Goal: Transaction & Acquisition: Purchase product/service

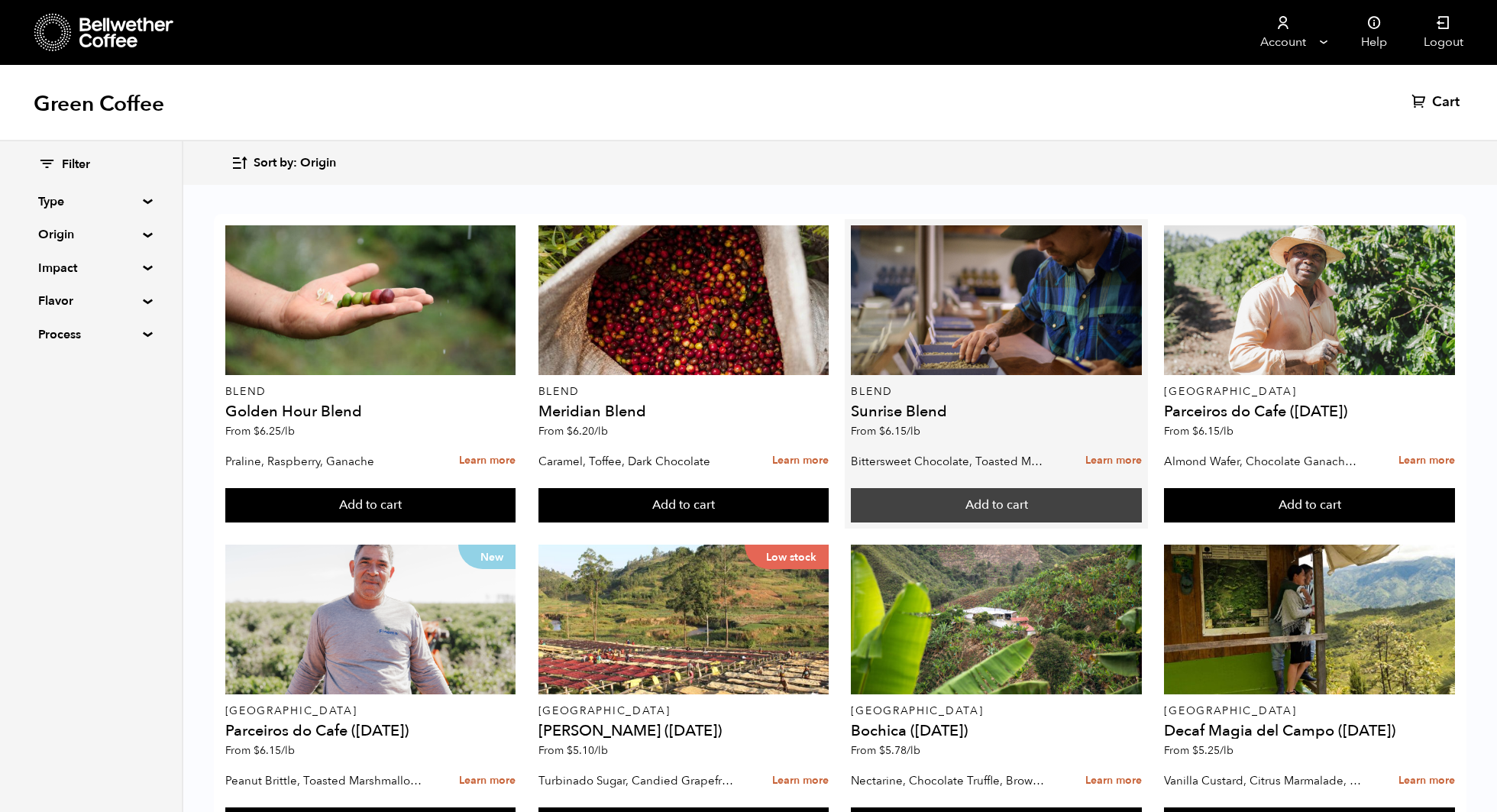
click at [1003, 506] on button "Add to cart" at bounding box center [996, 505] width 291 height 35
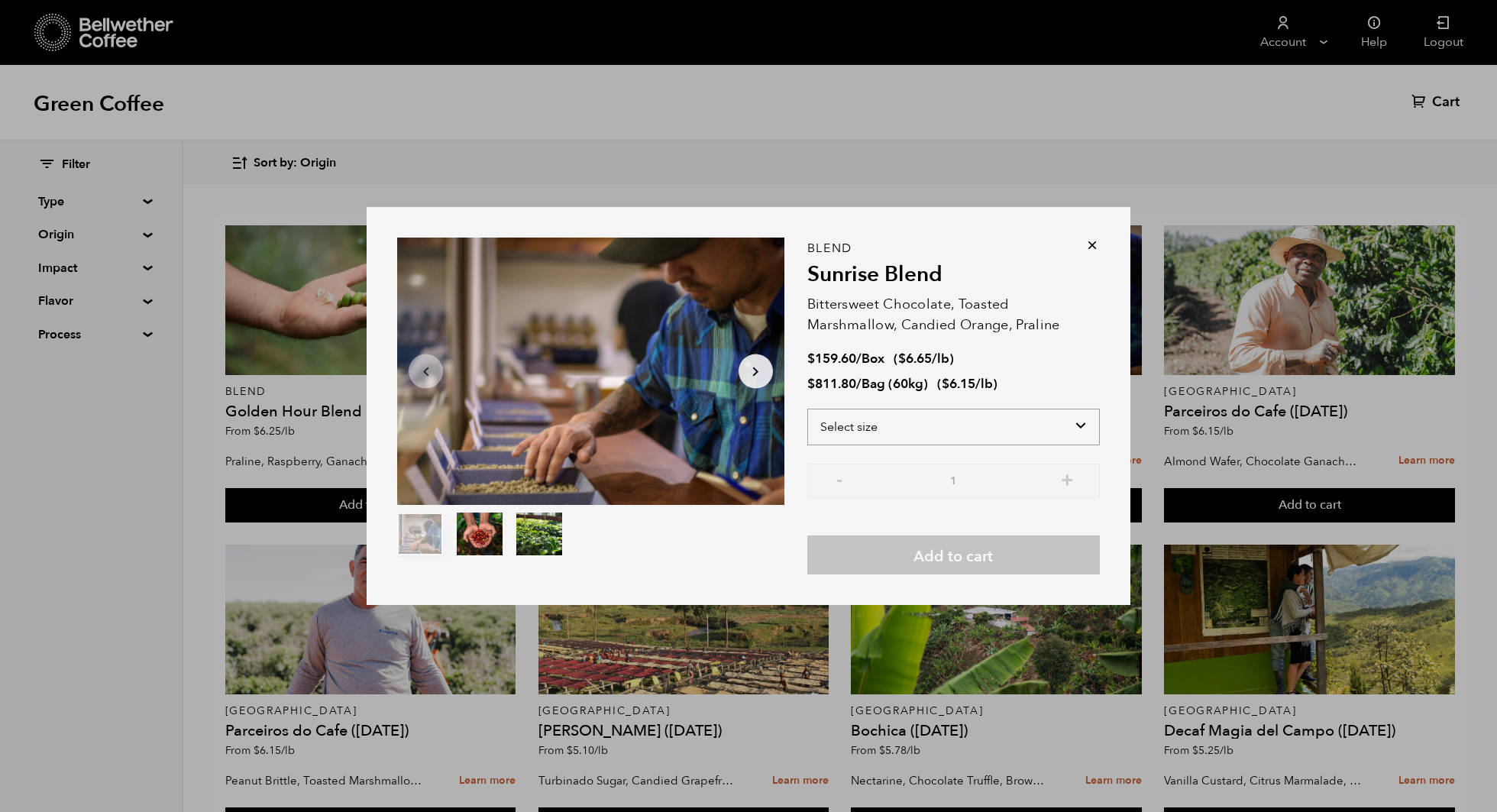
click at [1087, 434] on select "Select size Bag (60kg) (132 lbs) Box (24 lbs)" at bounding box center [953, 427] width 292 height 37
select select "box"
click at [807, 409] on select "Select size Bag (60kg) (132 lbs) Box (24 lbs)" at bounding box center [953, 427] width 292 height 37
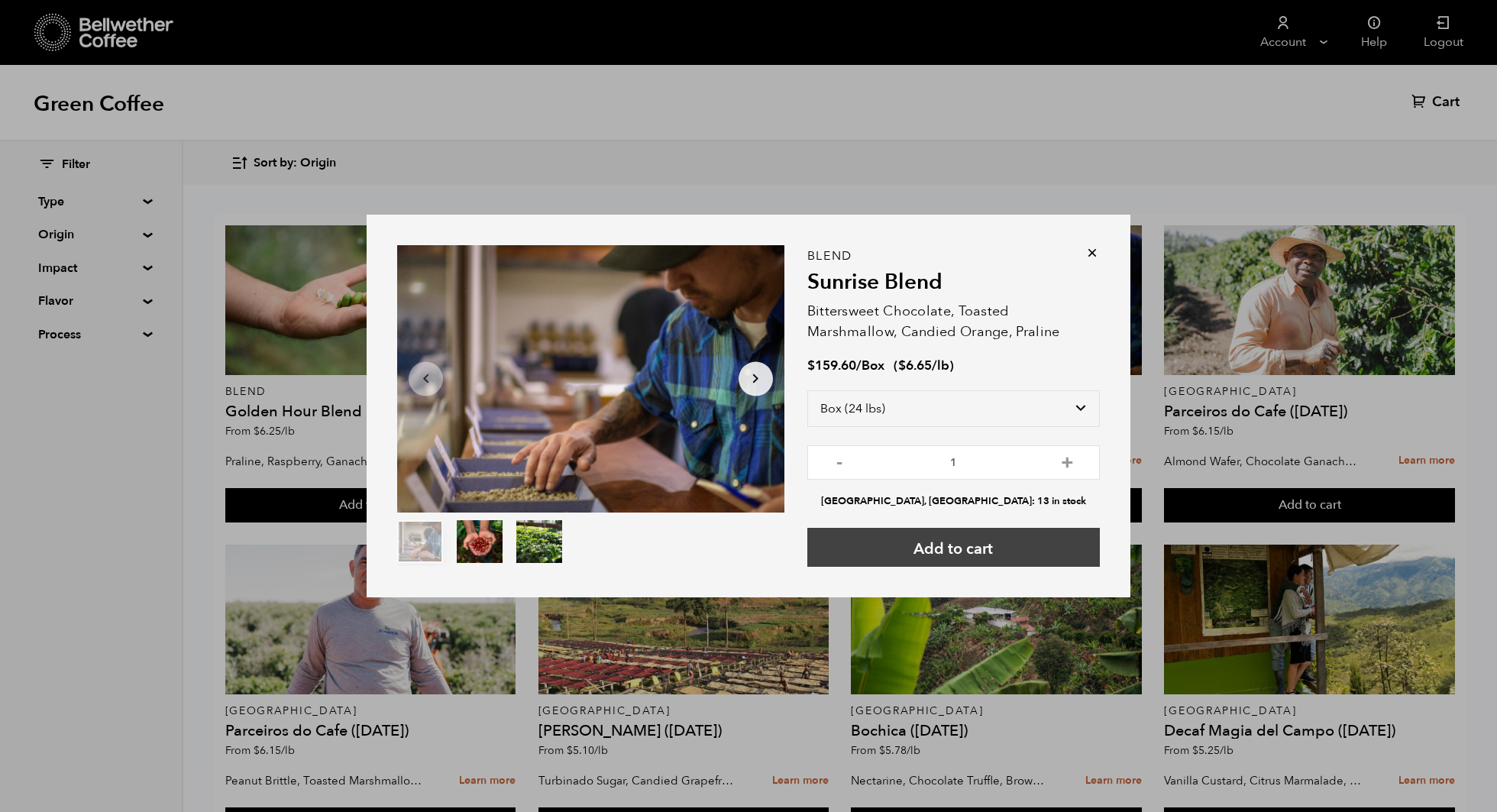
click at [1014, 555] on button "Add to cart" at bounding box center [953, 547] width 292 height 39
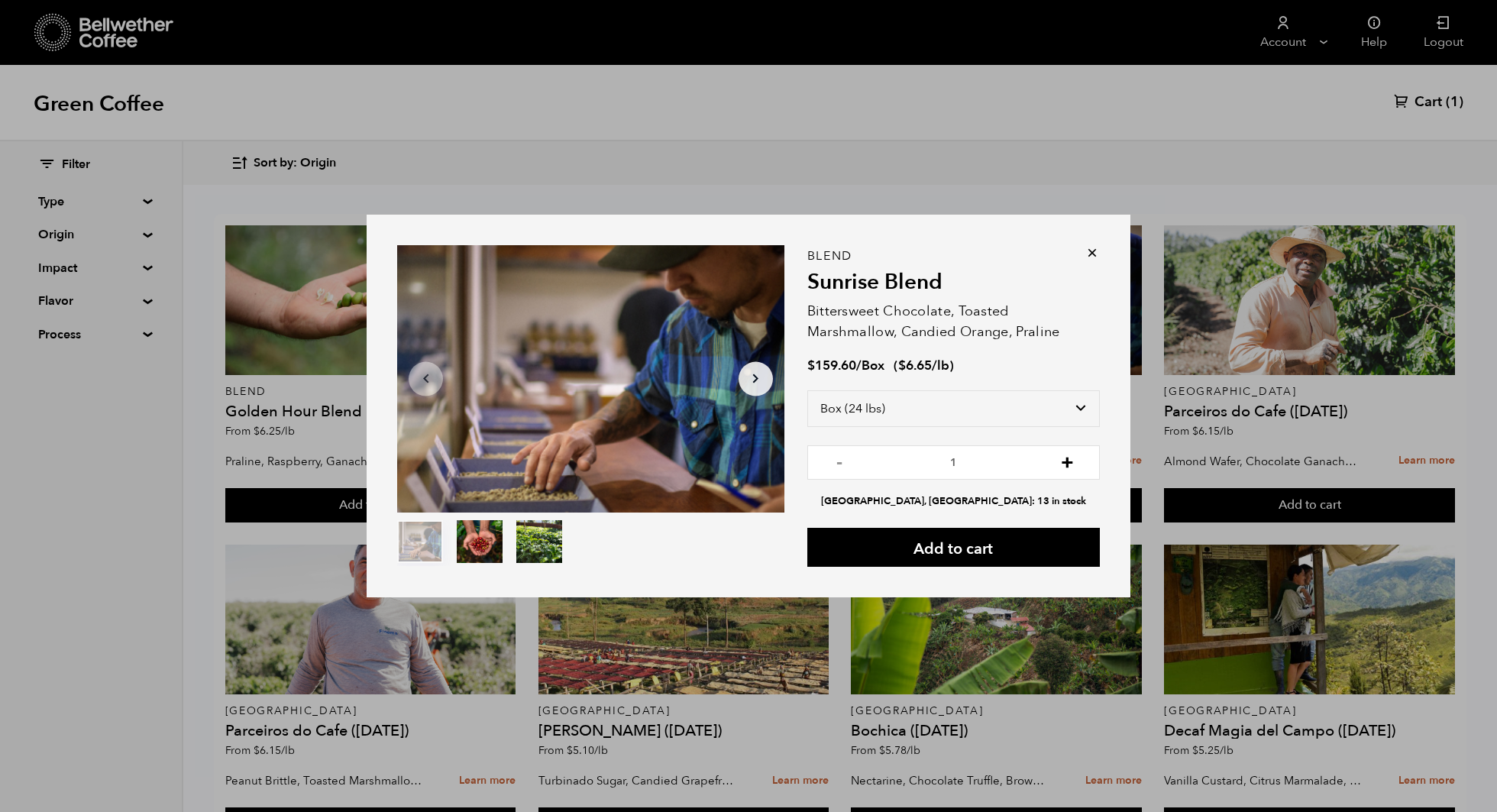
click at [1067, 459] on button "+" at bounding box center [1067, 460] width 19 height 15
click at [829, 453] on input "2" at bounding box center [953, 462] width 292 height 35
click at [829, 457] on input "2" at bounding box center [953, 462] width 292 height 35
click at [836, 459] on button "-" at bounding box center [839, 460] width 19 height 15
type input "1"
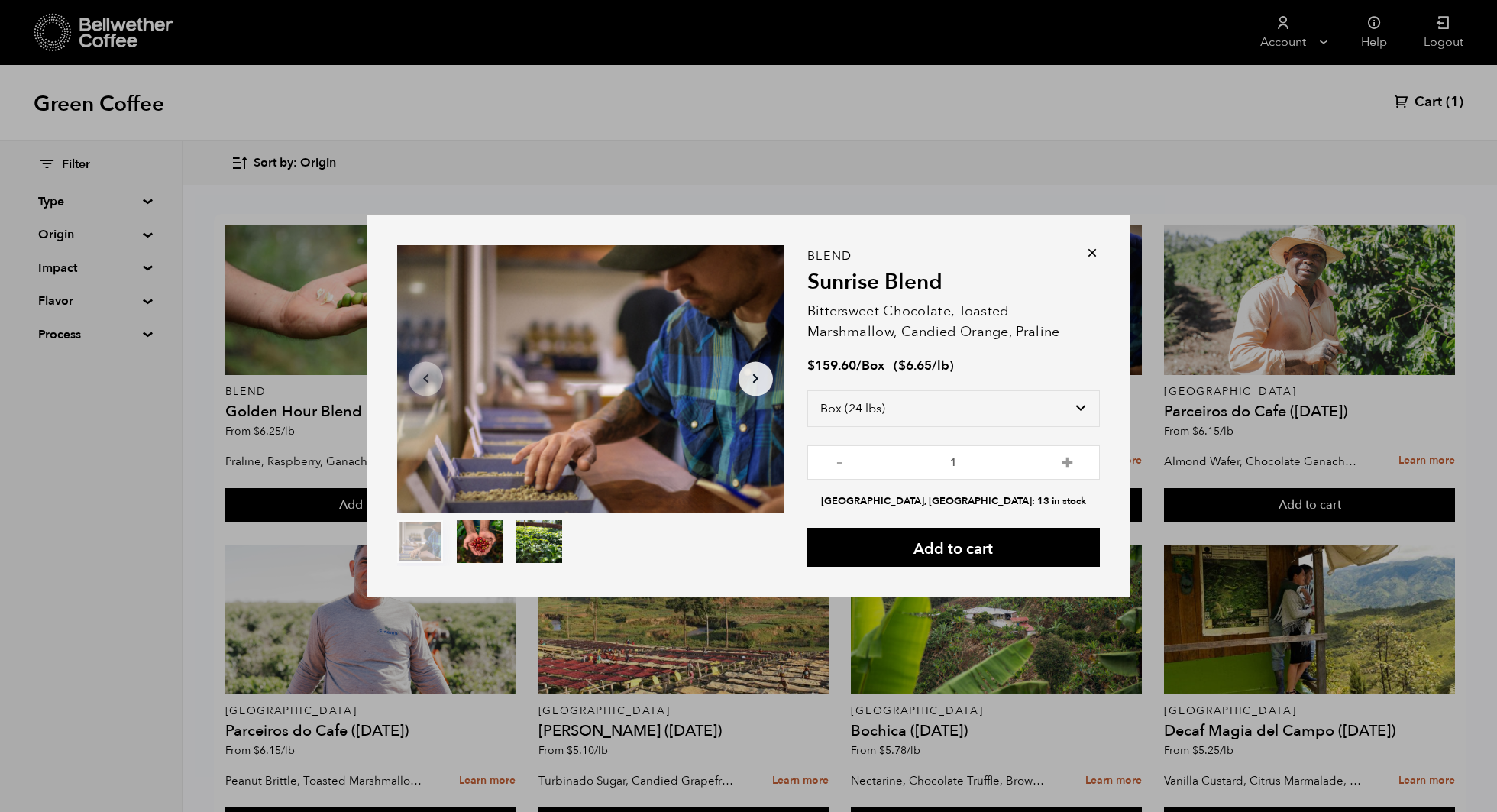
click at [1097, 249] on icon at bounding box center [1091, 253] width 15 height 15
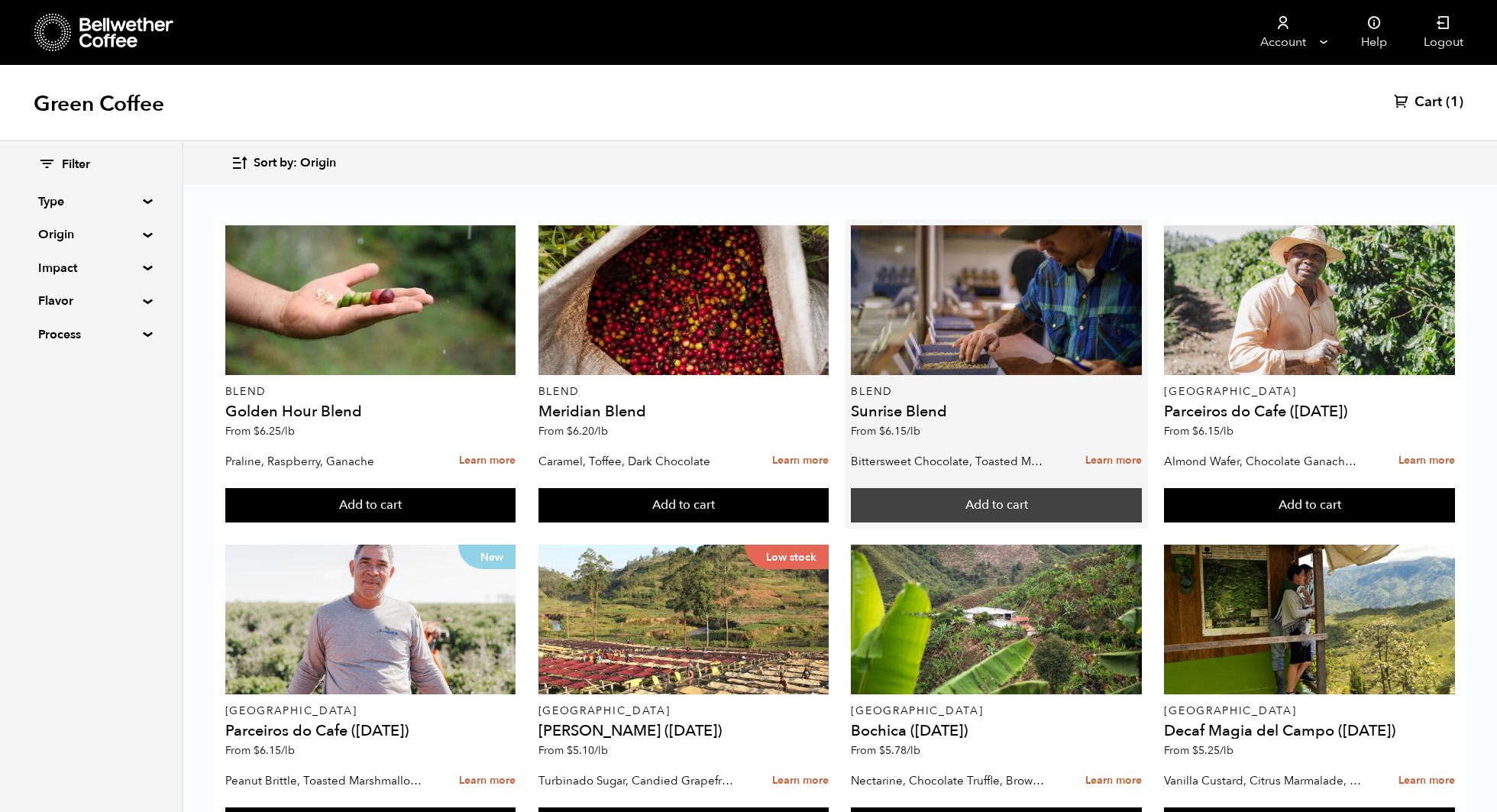
click at [977, 501] on button "Add to cart" at bounding box center [996, 505] width 291 height 35
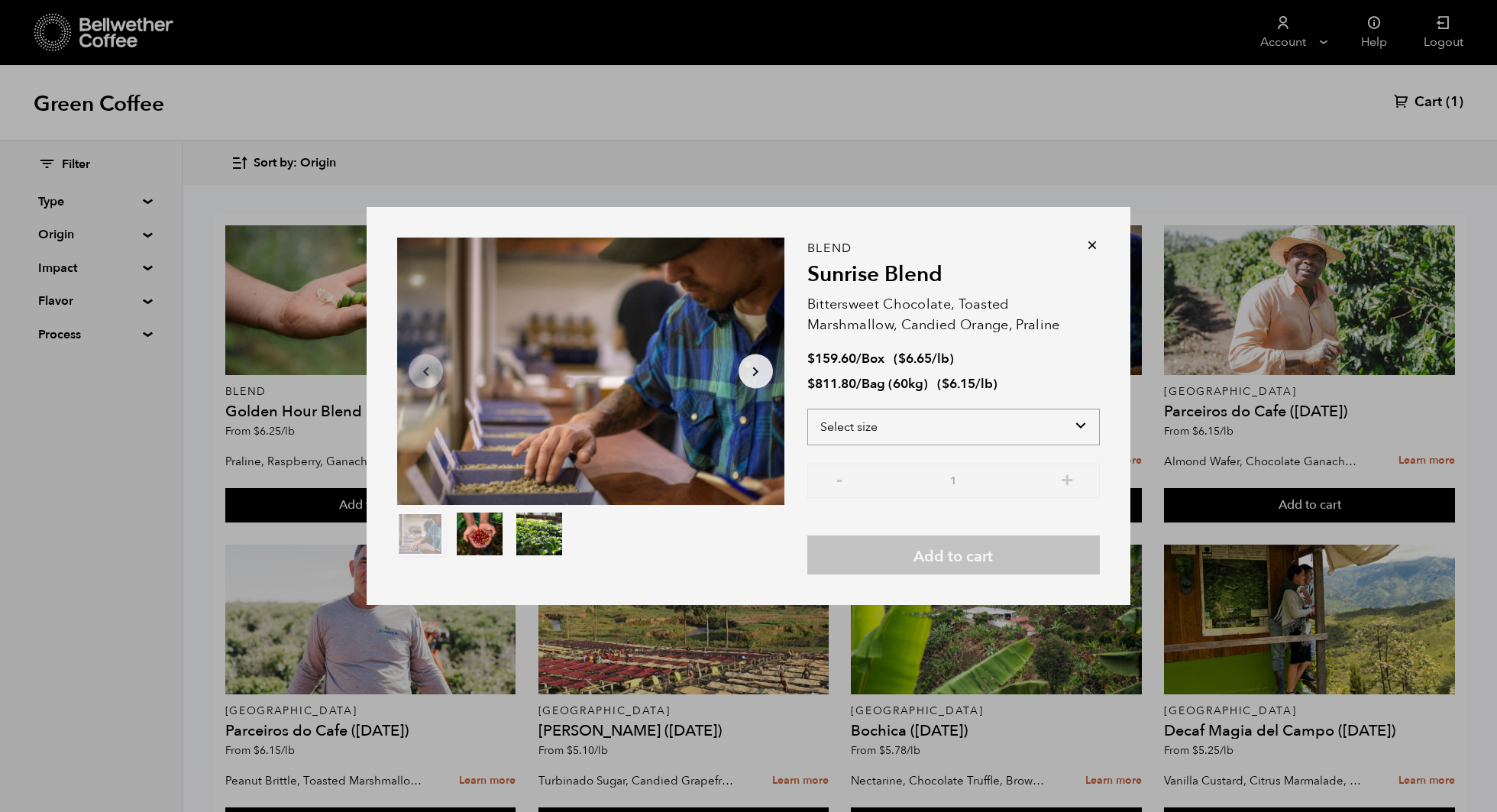
click at [1047, 409] on select "Select size Bag (60kg) (132 lbs) Box (24 lbs)" at bounding box center [953, 427] width 292 height 37
select select "bag-3"
click at [807, 409] on select "Select size Bag (60kg) (132 lbs) Box (24 lbs)" at bounding box center [953, 427] width 292 height 37
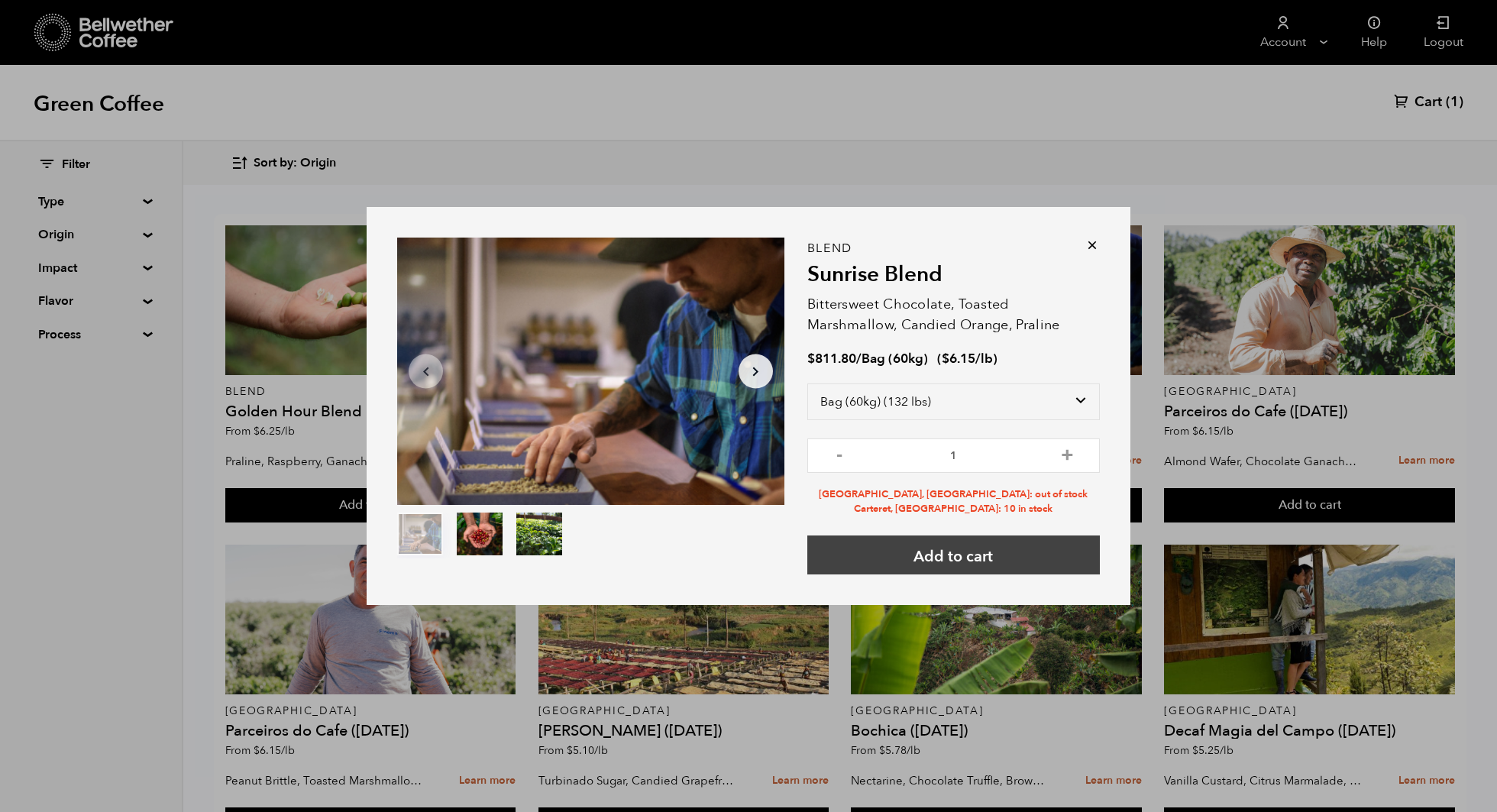
click at [1006, 566] on button "Add to cart" at bounding box center [953, 554] width 292 height 39
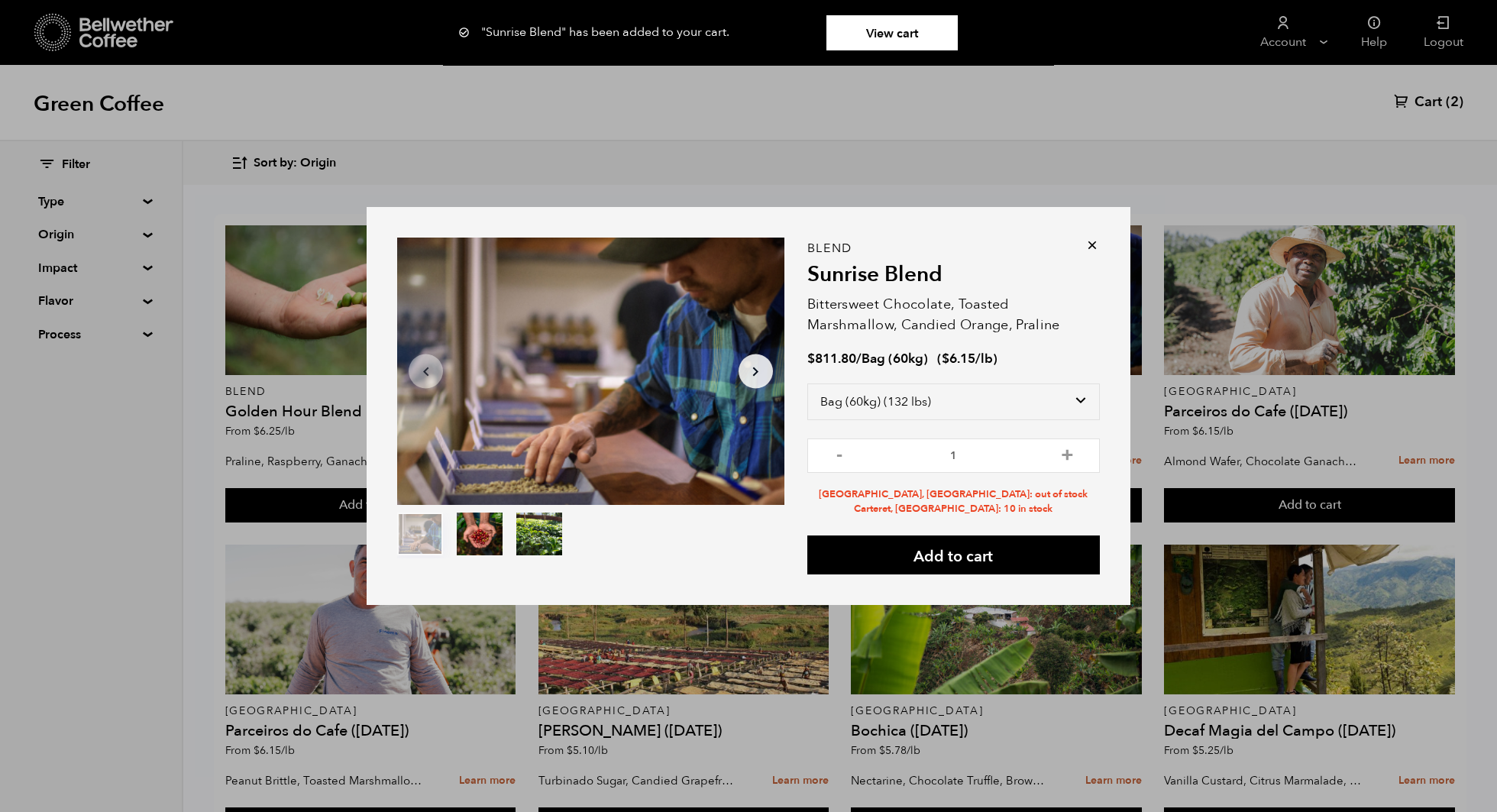
click at [1094, 242] on icon at bounding box center [1091, 245] width 15 height 15
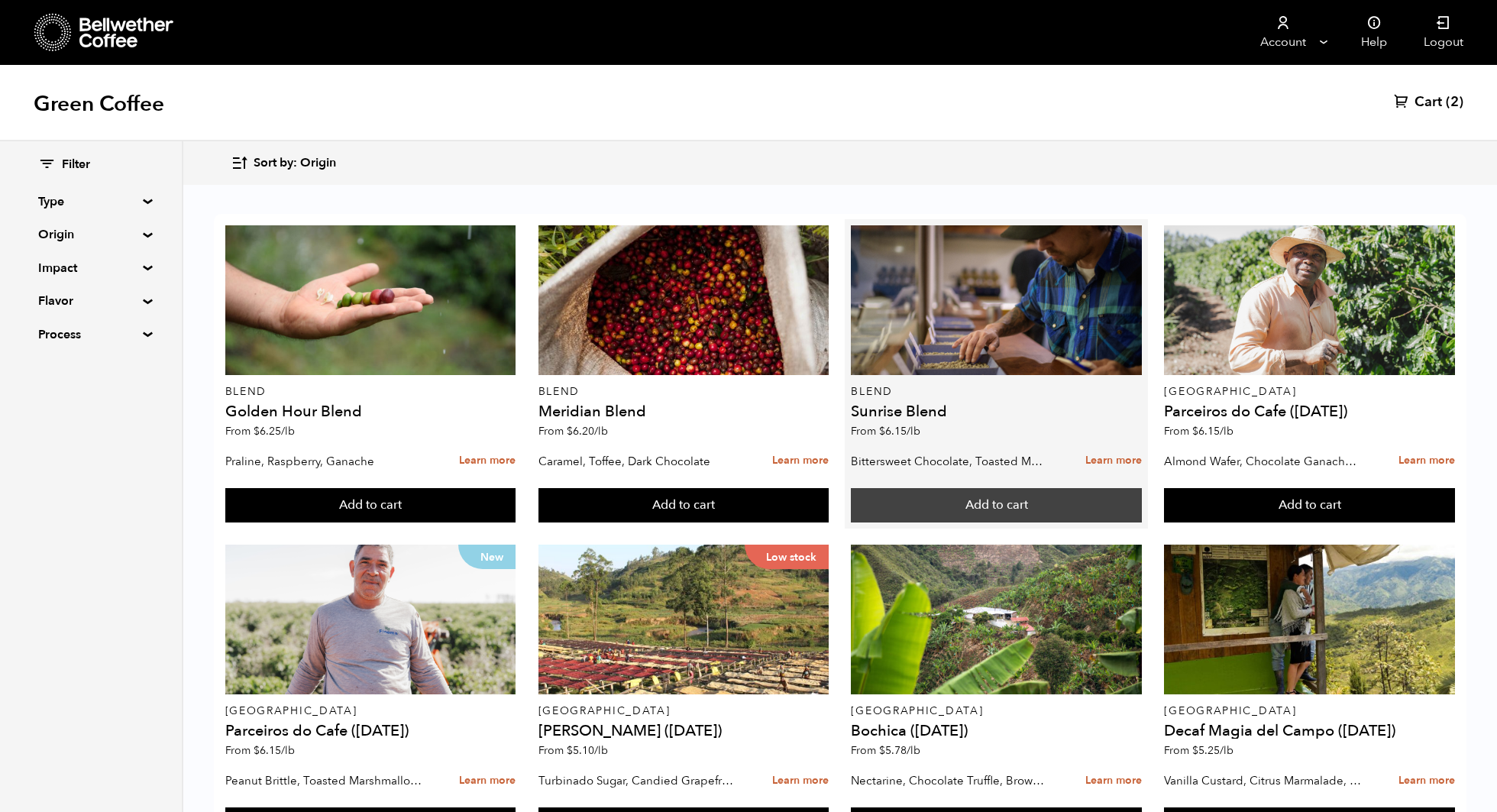
scroll to position [233, 0]
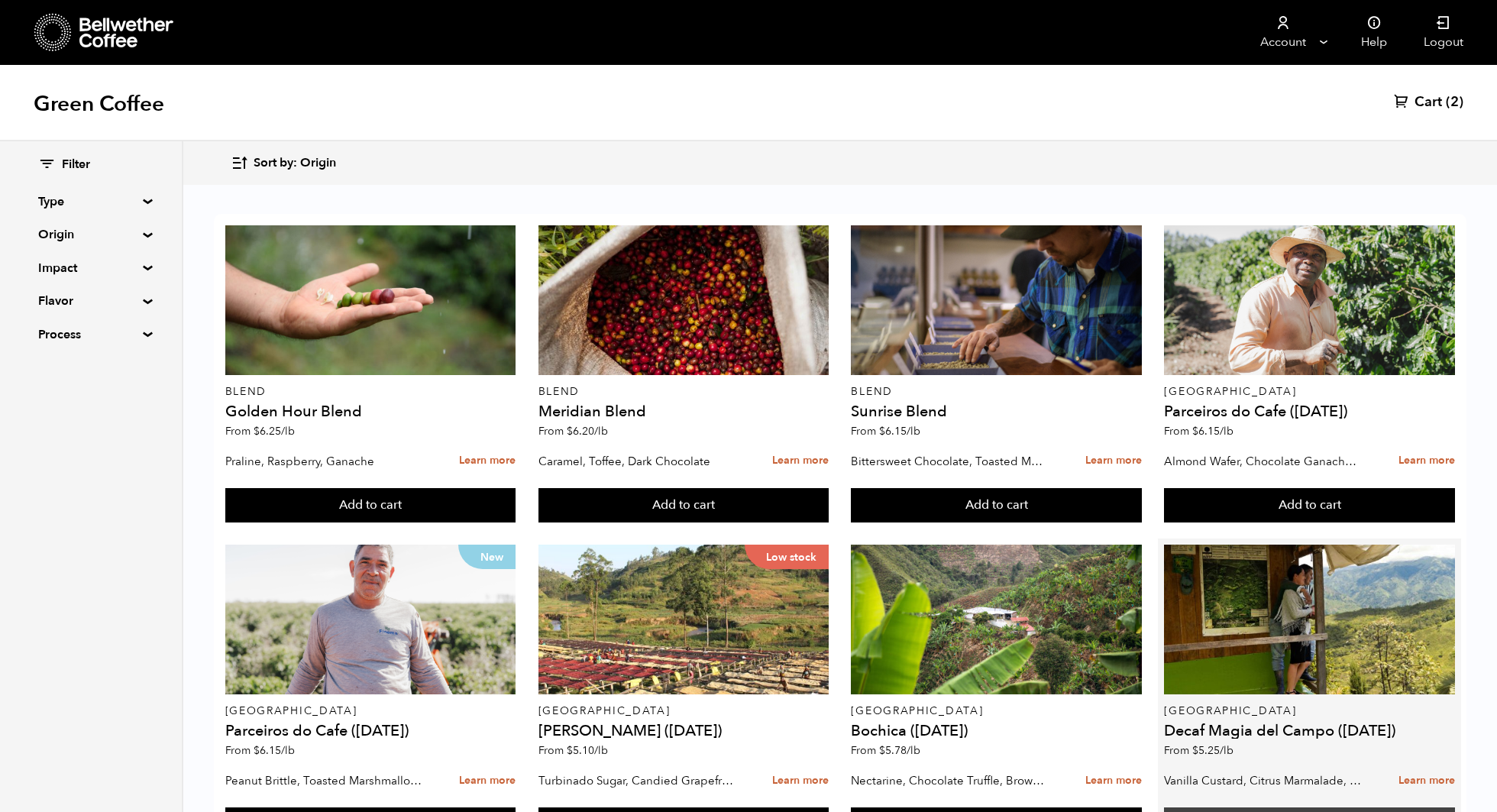
click at [1388, 807] on button "Add to cart" at bounding box center [1309, 825] width 291 height 35
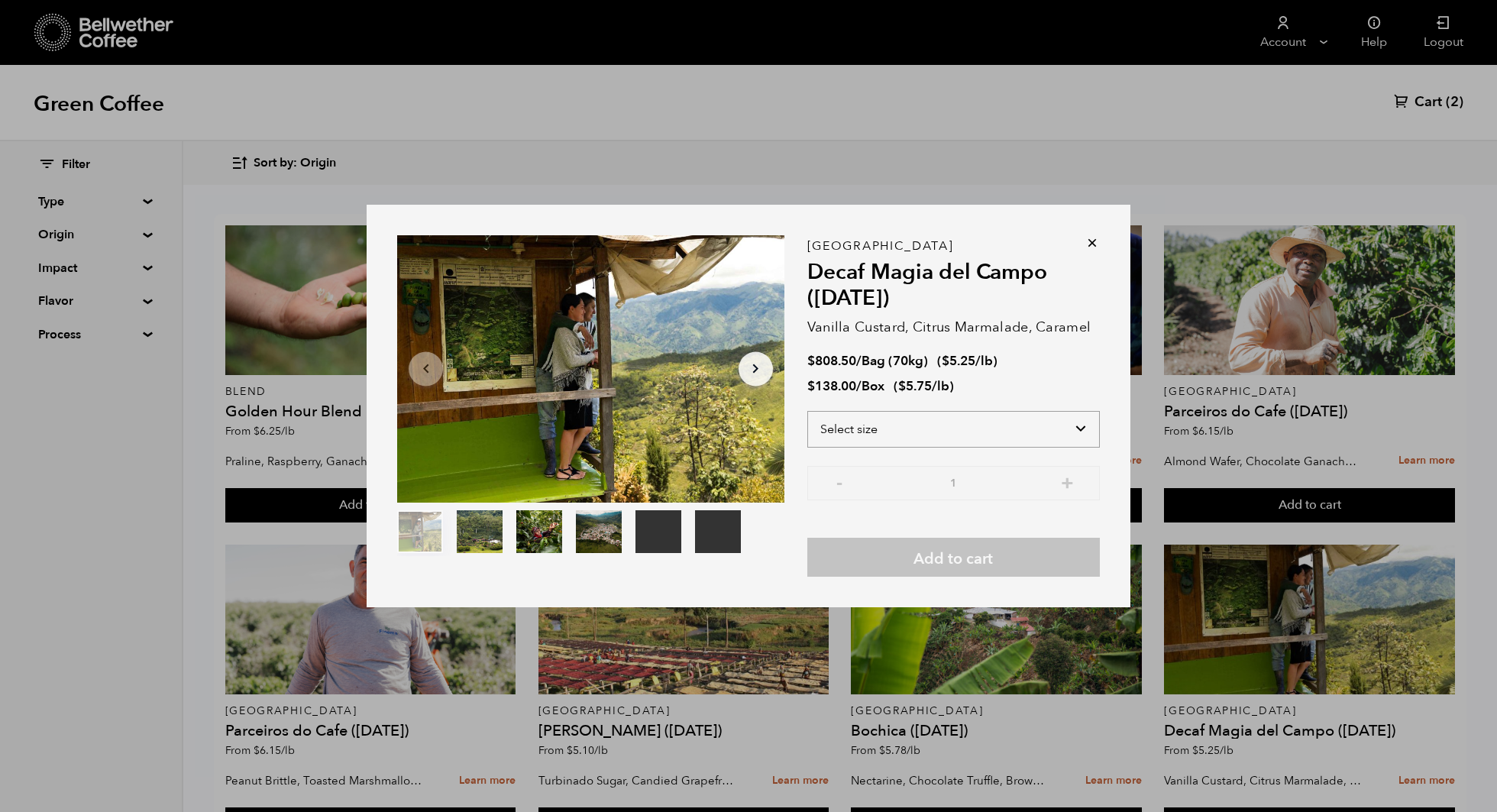
click at [1010, 435] on select "Select size Bag (70kg) (154 lbs) Box (24 lbs)" at bounding box center [953, 429] width 292 height 37
select select "box"
click at [807, 410] on select "Select size Bag (70kg) (154 lbs) Box (24 lbs)" at bounding box center [953, 429] width 292 height 37
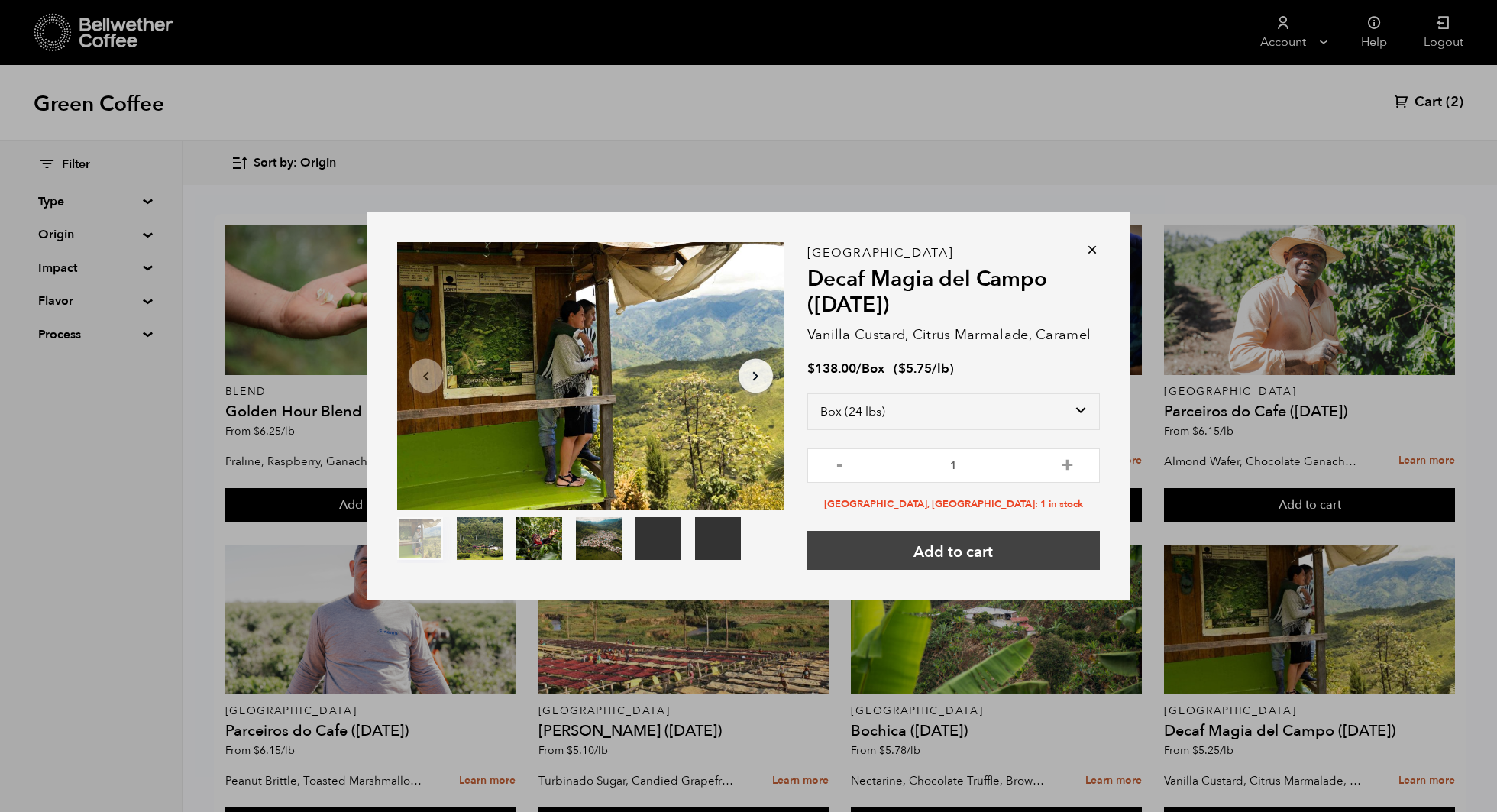
click at [997, 553] on button "Add to cart" at bounding box center [953, 550] width 292 height 39
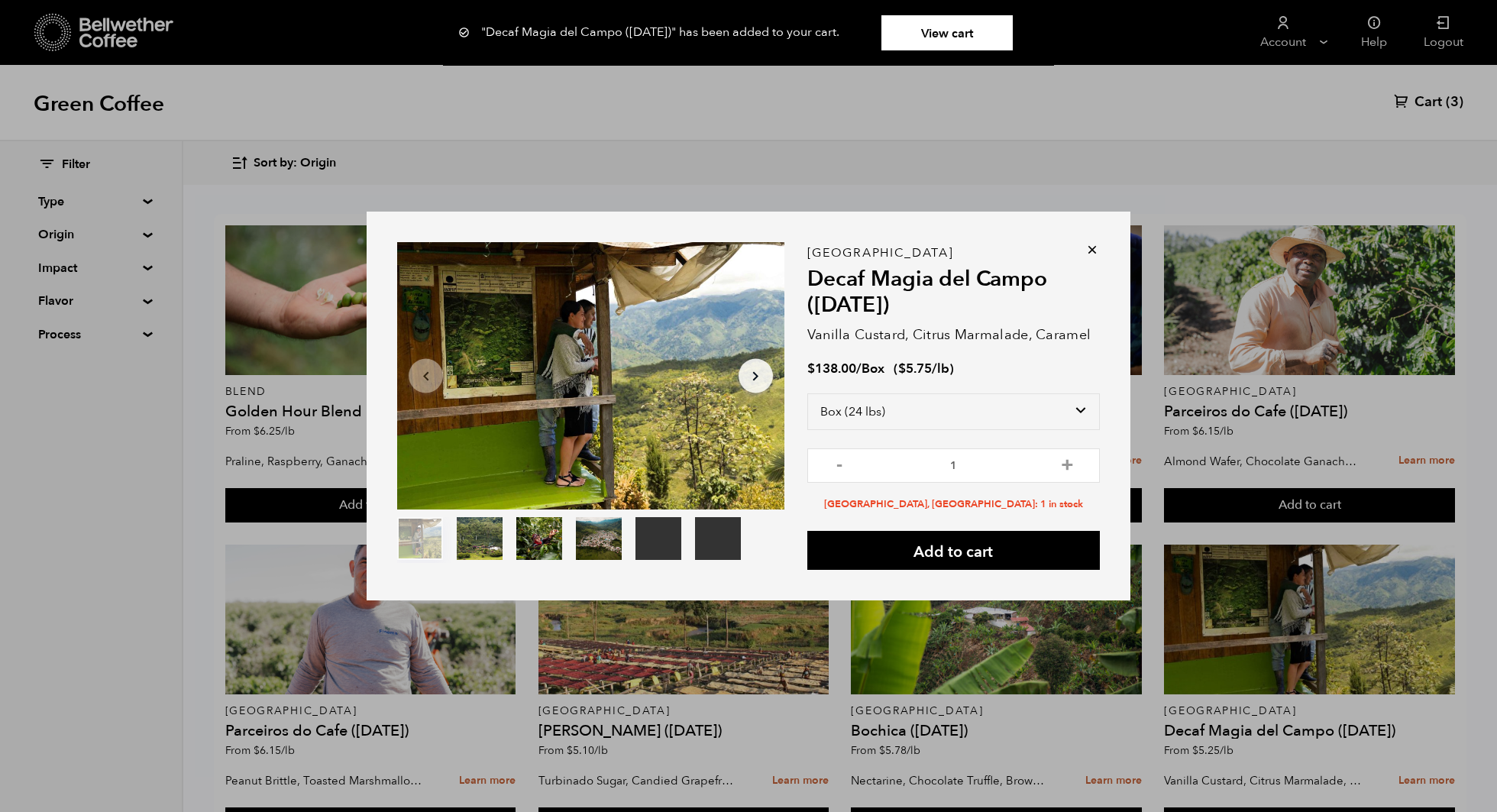
click at [1096, 229] on div "Your browser does not support the video tag. Your browser does not support the …" at bounding box center [748, 406] width 764 height 388
click at [1092, 253] on icon at bounding box center [1091, 249] width 15 height 15
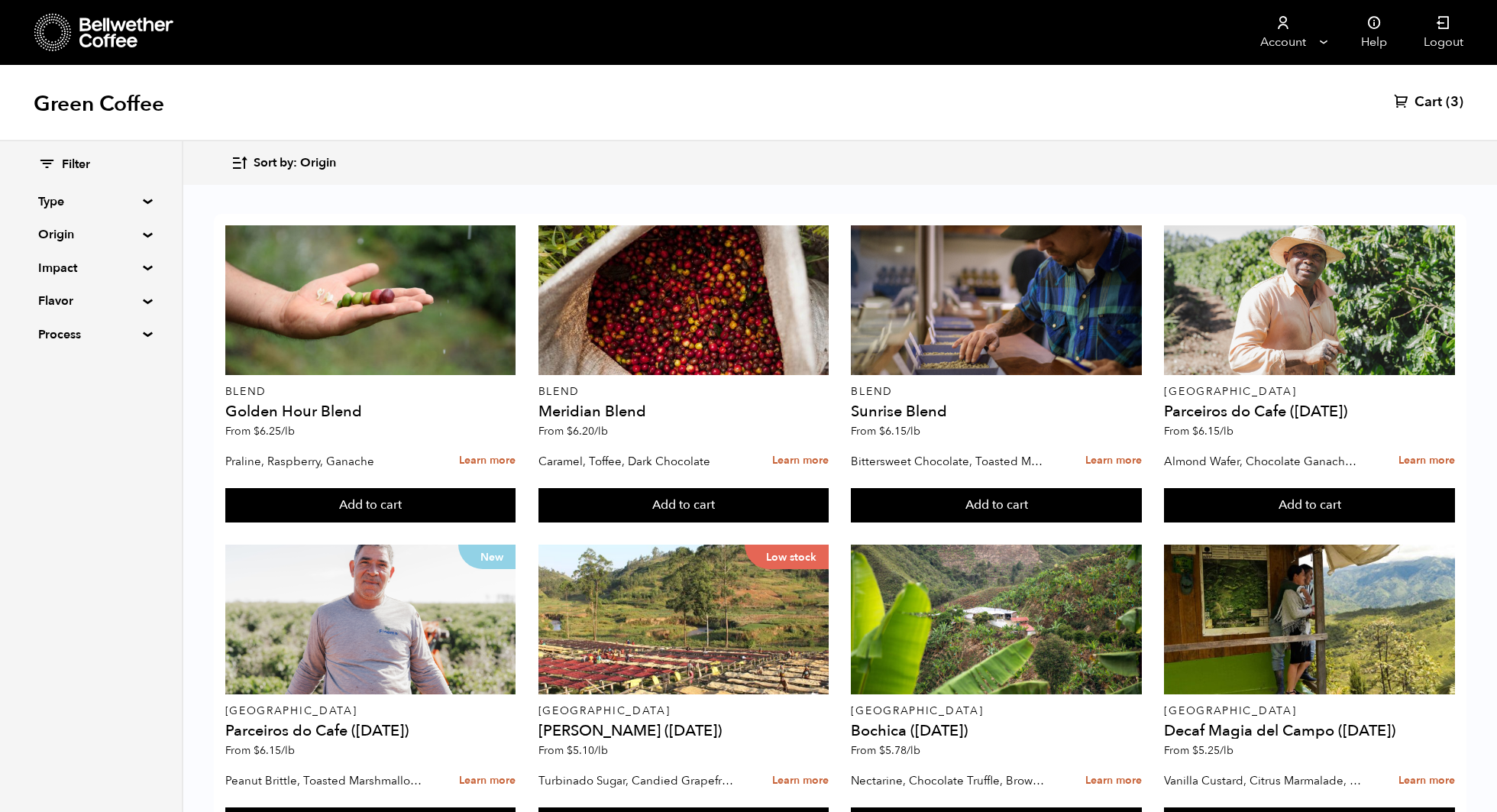
scroll to position [829, 0]
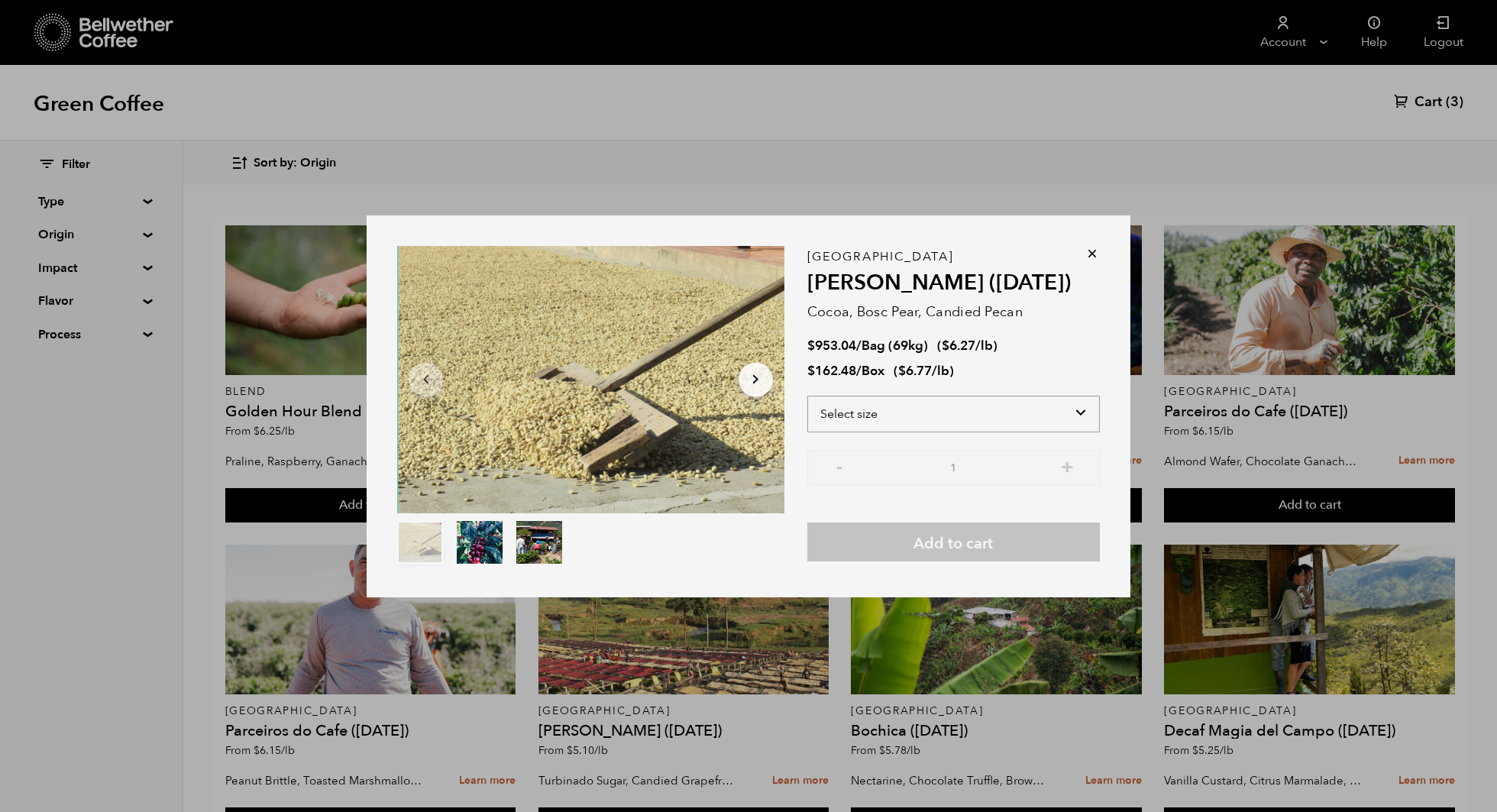
click at [1078, 415] on select "Select size Bag (69kg) (152 lbs) Box (24 lbs)" at bounding box center [953, 414] width 292 height 37
select select "bag-2"
click at [807, 396] on select "Select size Bag (69kg) (152 lbs) Box (24 lbs)" at bounding box center [953, 414] width 292 height 37
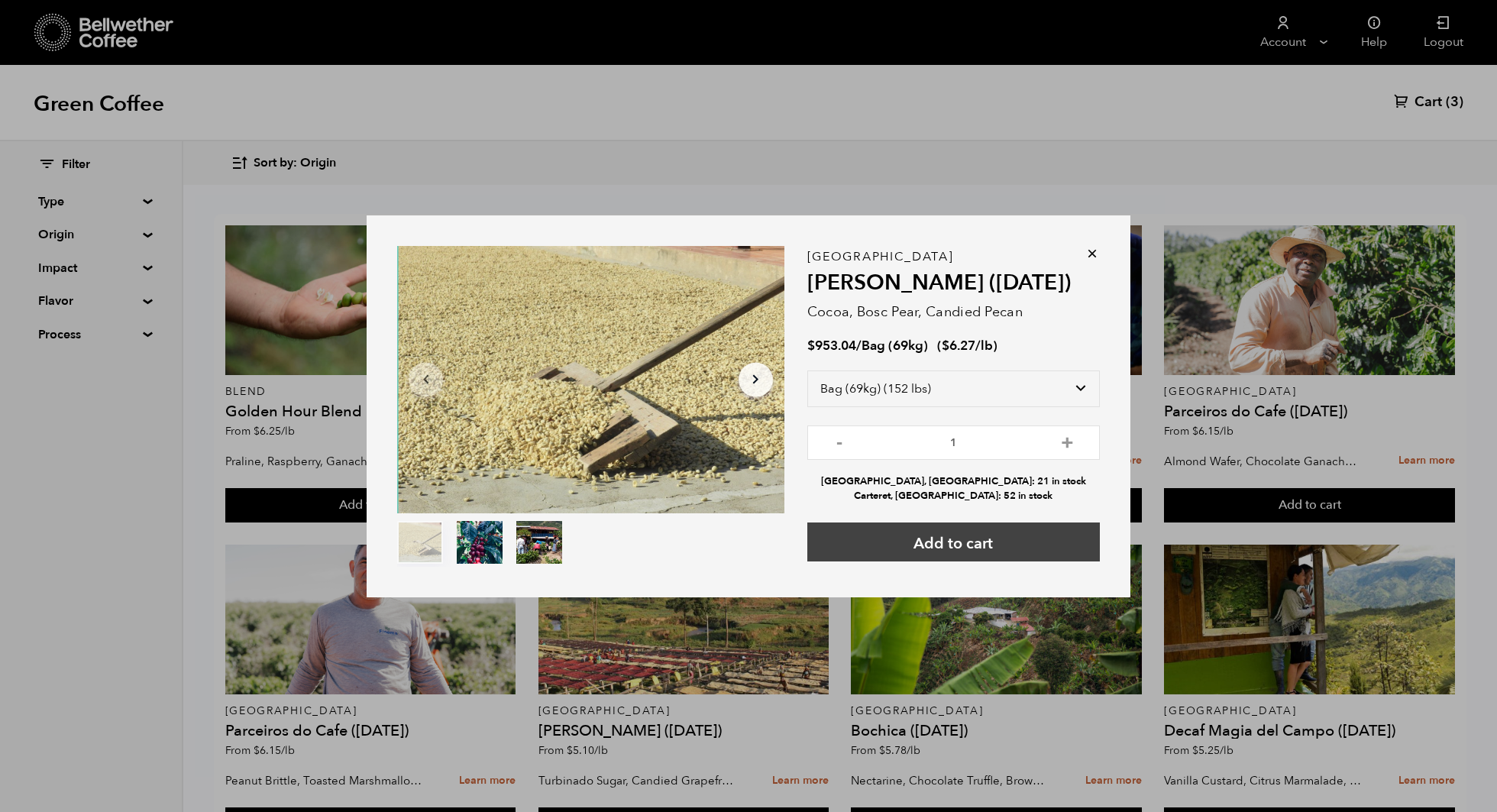
click at [1036, 542] on button "Add to cart" at bounding box center [953, 542] width 292 height 39
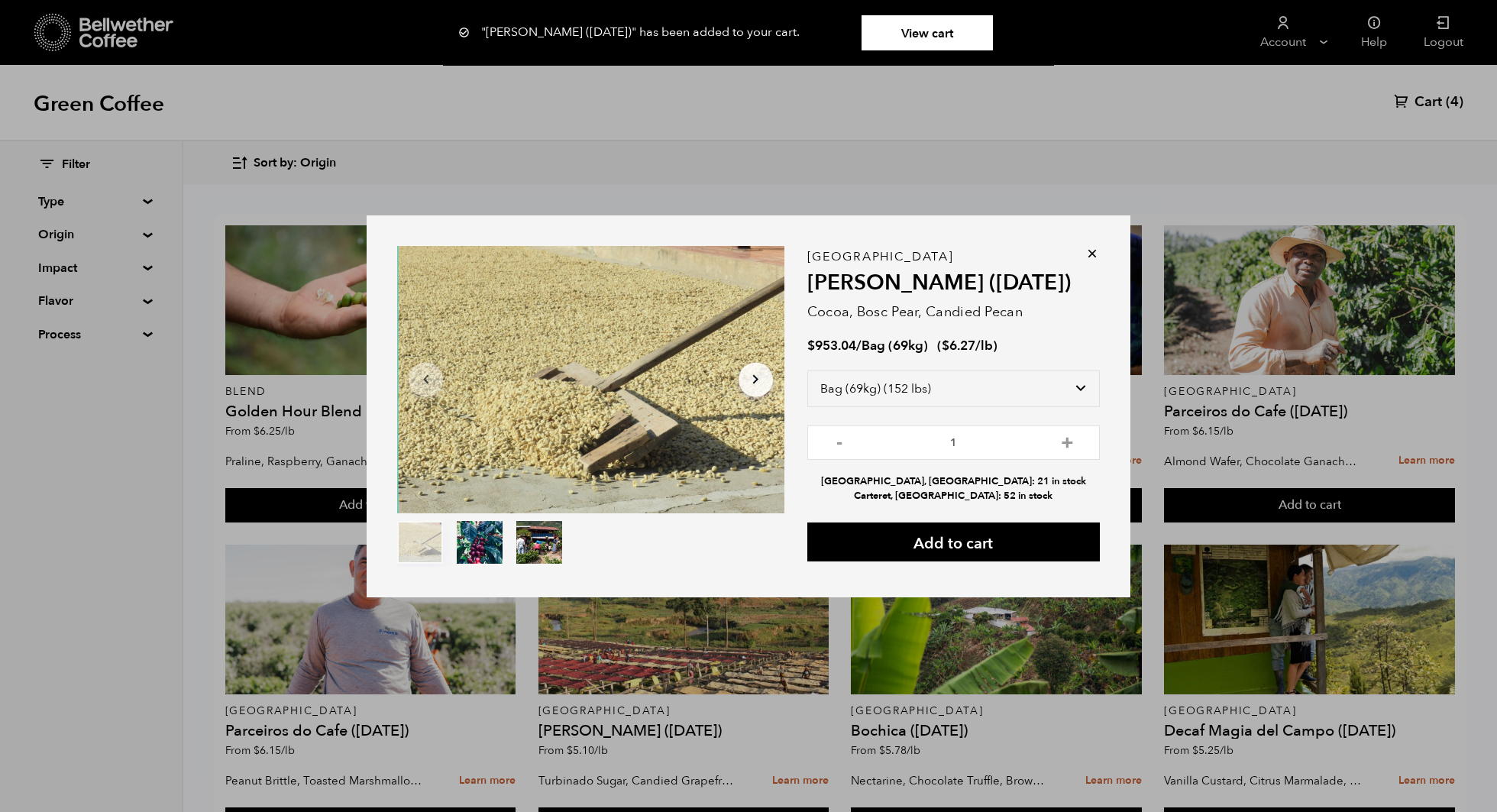
click at [1095, 253] on icon at bounding box center [1091, 253] width 15 height 15
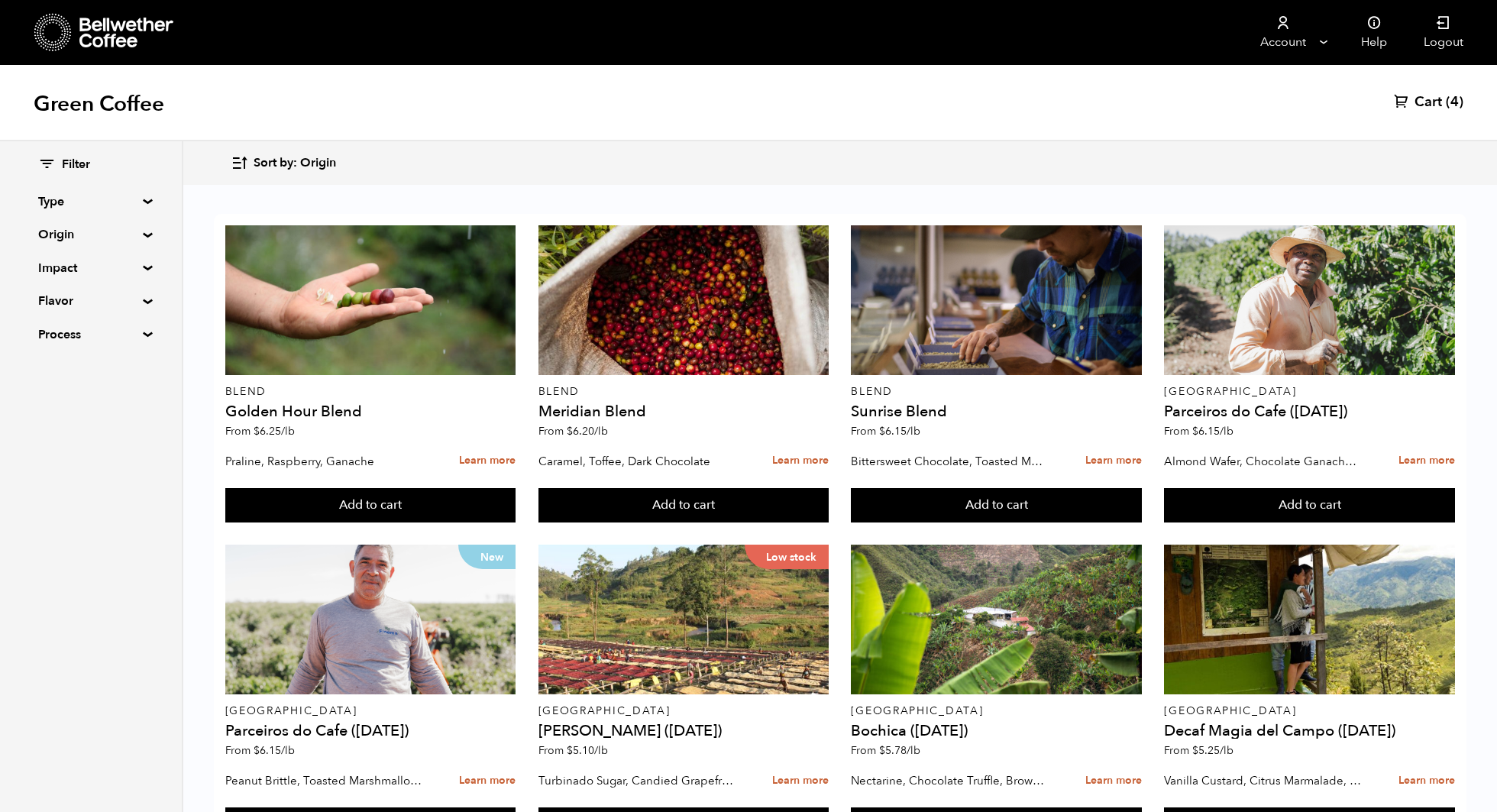
scroll to position [0, 0]
click at [1452, 88] on div "Green Coffee Cart (4)" at bounding box center [748, 103] width 1497 height 76
click at [1437, 108] on span "Cart" at bounding box center [1428, 102] width 27 height 19
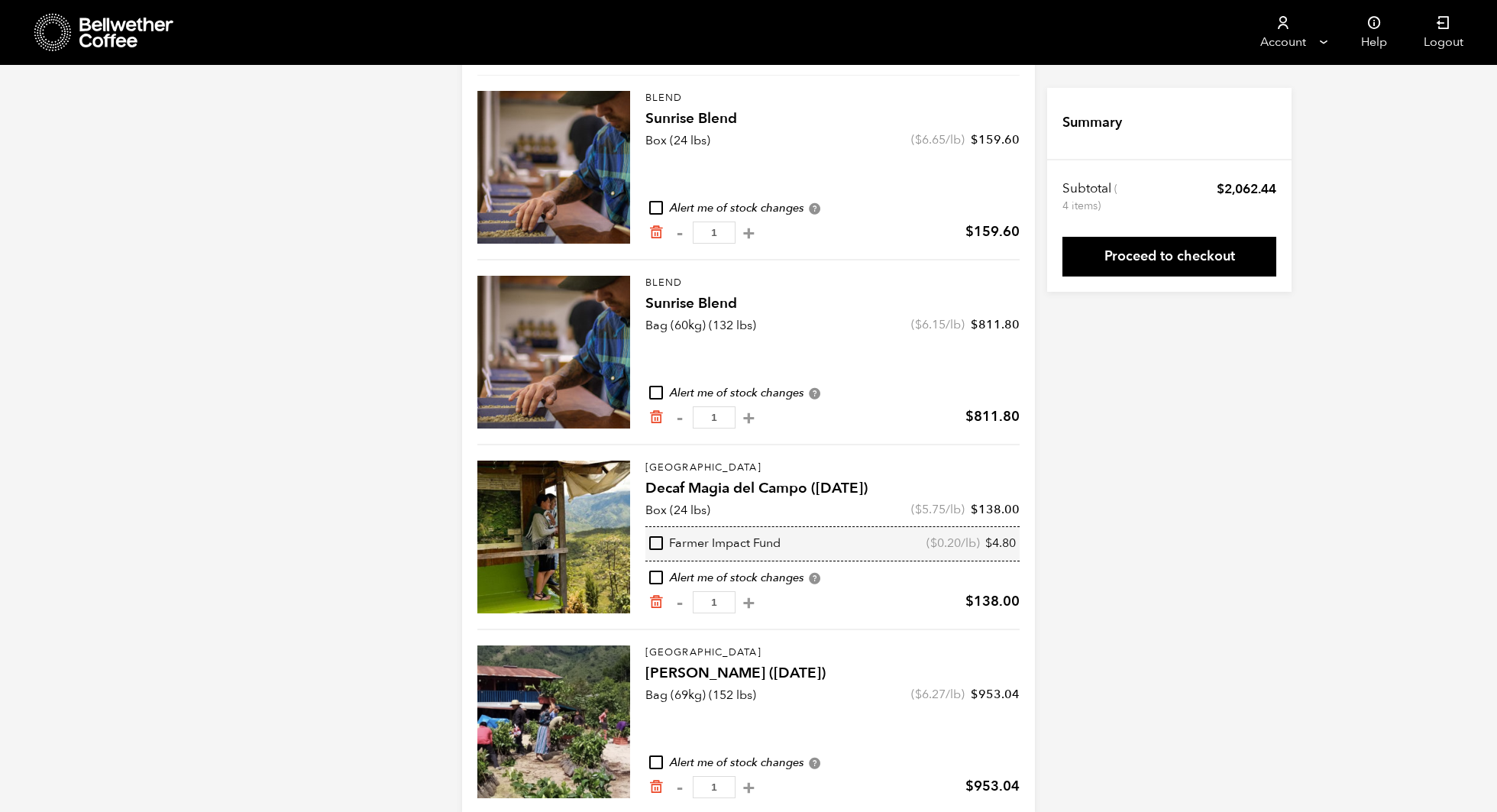
scroll to position [176, 0]
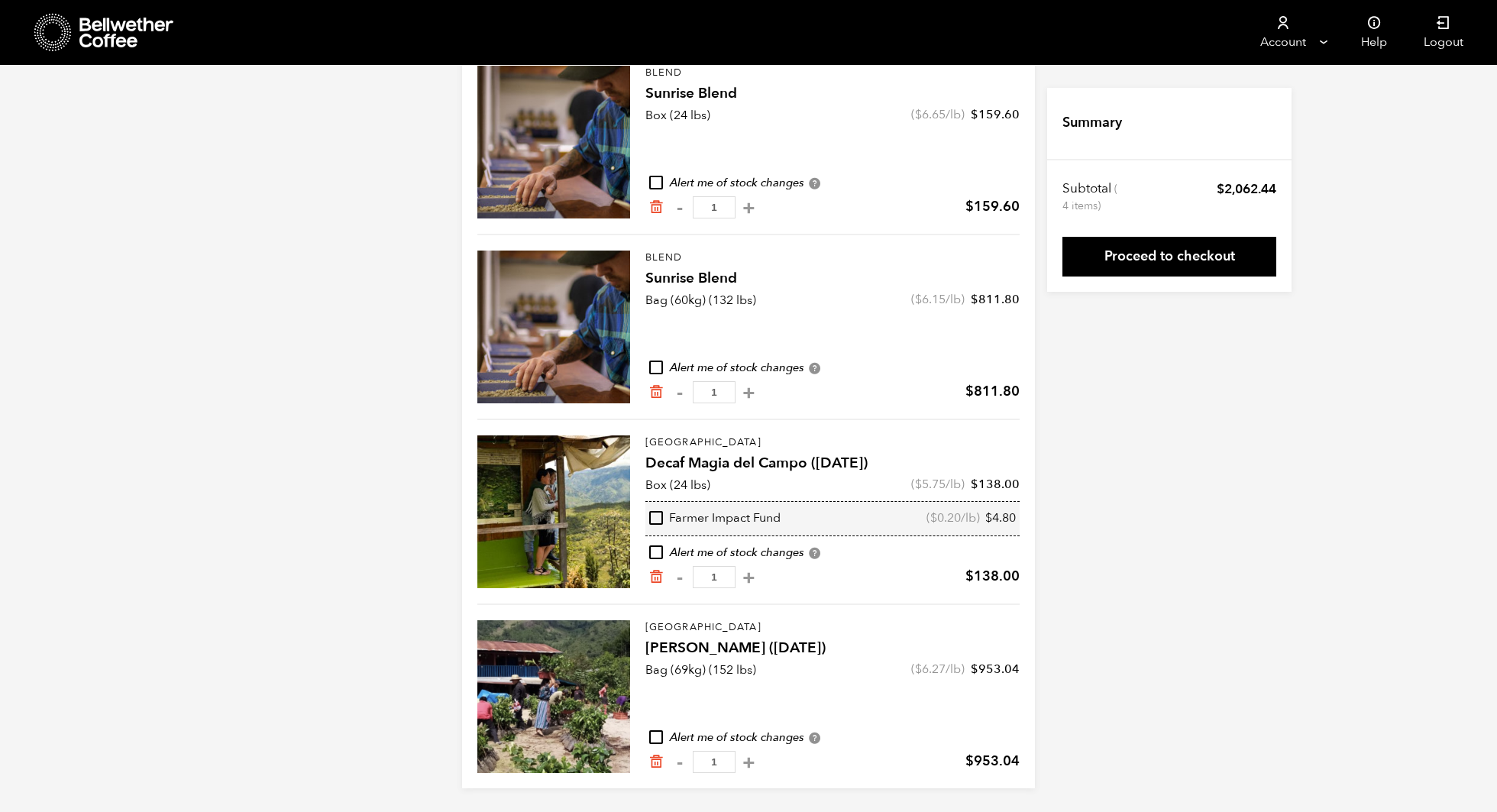
click at [1074, 657] on div "Your Cart 4 Items Update cart 4 Items Blend Sunrise Blend Box (24 lbs) ( $ 6.65…" at bounding box center [748, 349] width 1497 height 876
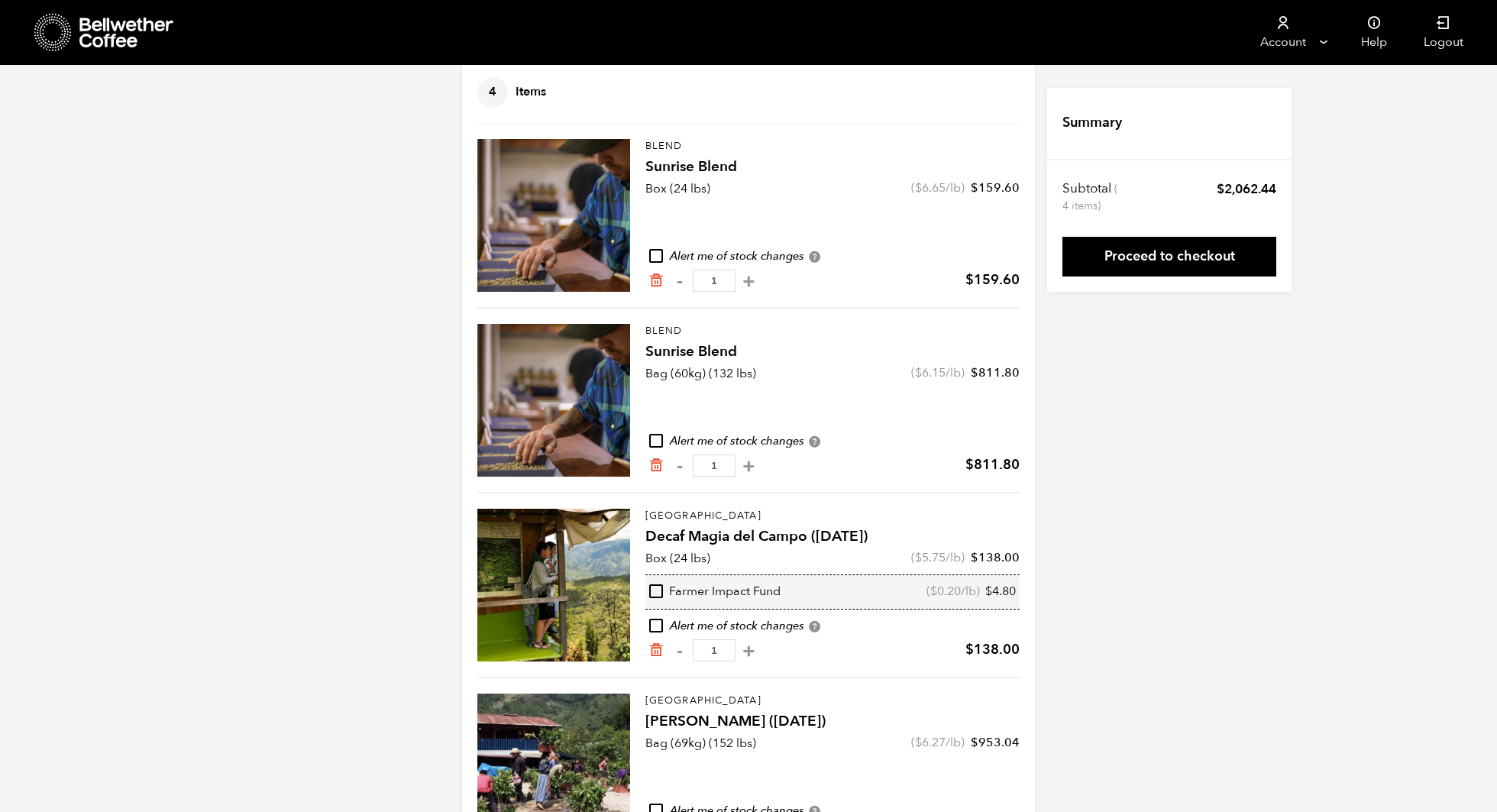
scroll to position [101, 0]
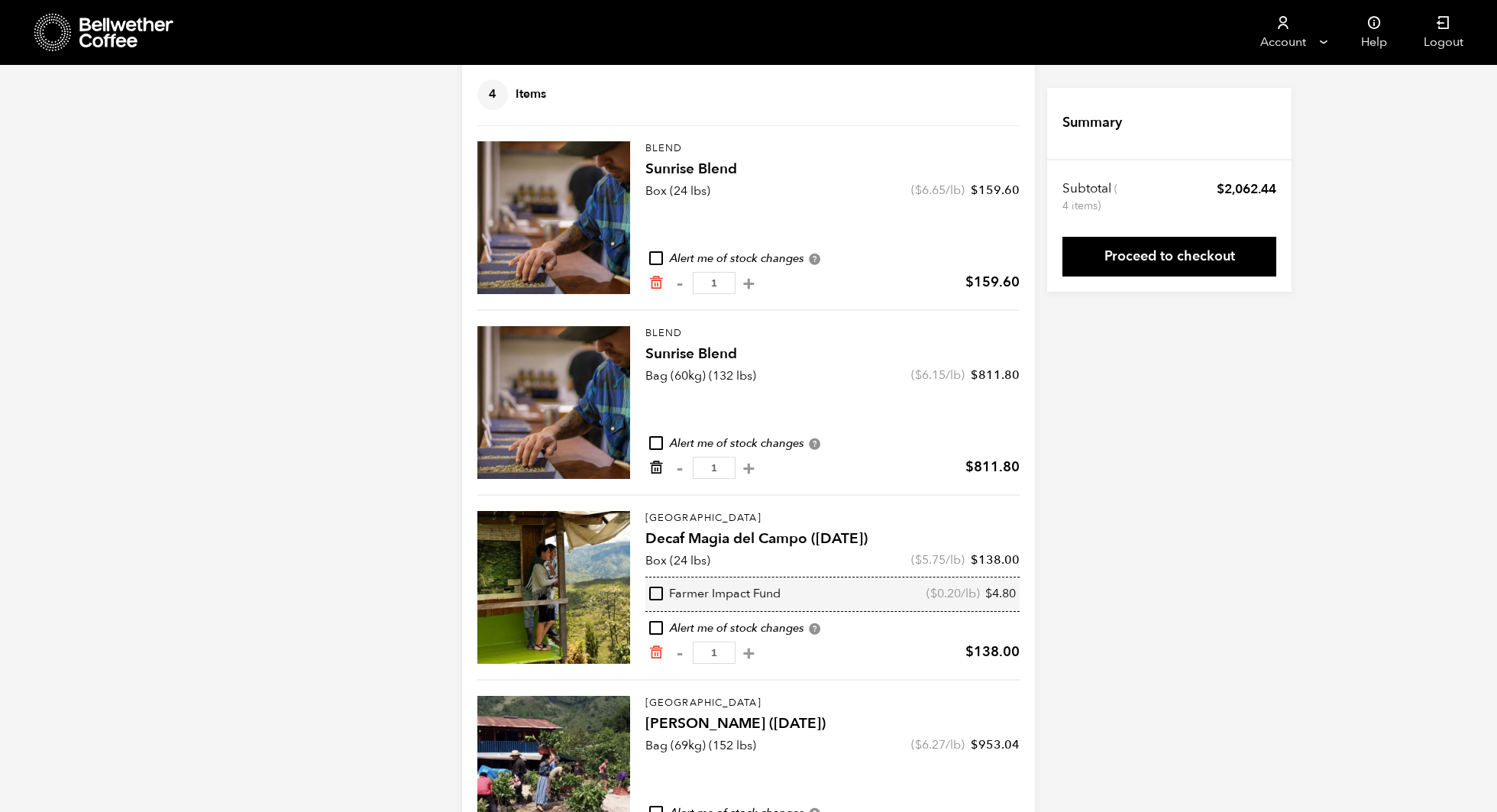
click at [658, 465] on icon "Remove from cart" at bounding box center [656, 467] width 15 height 15
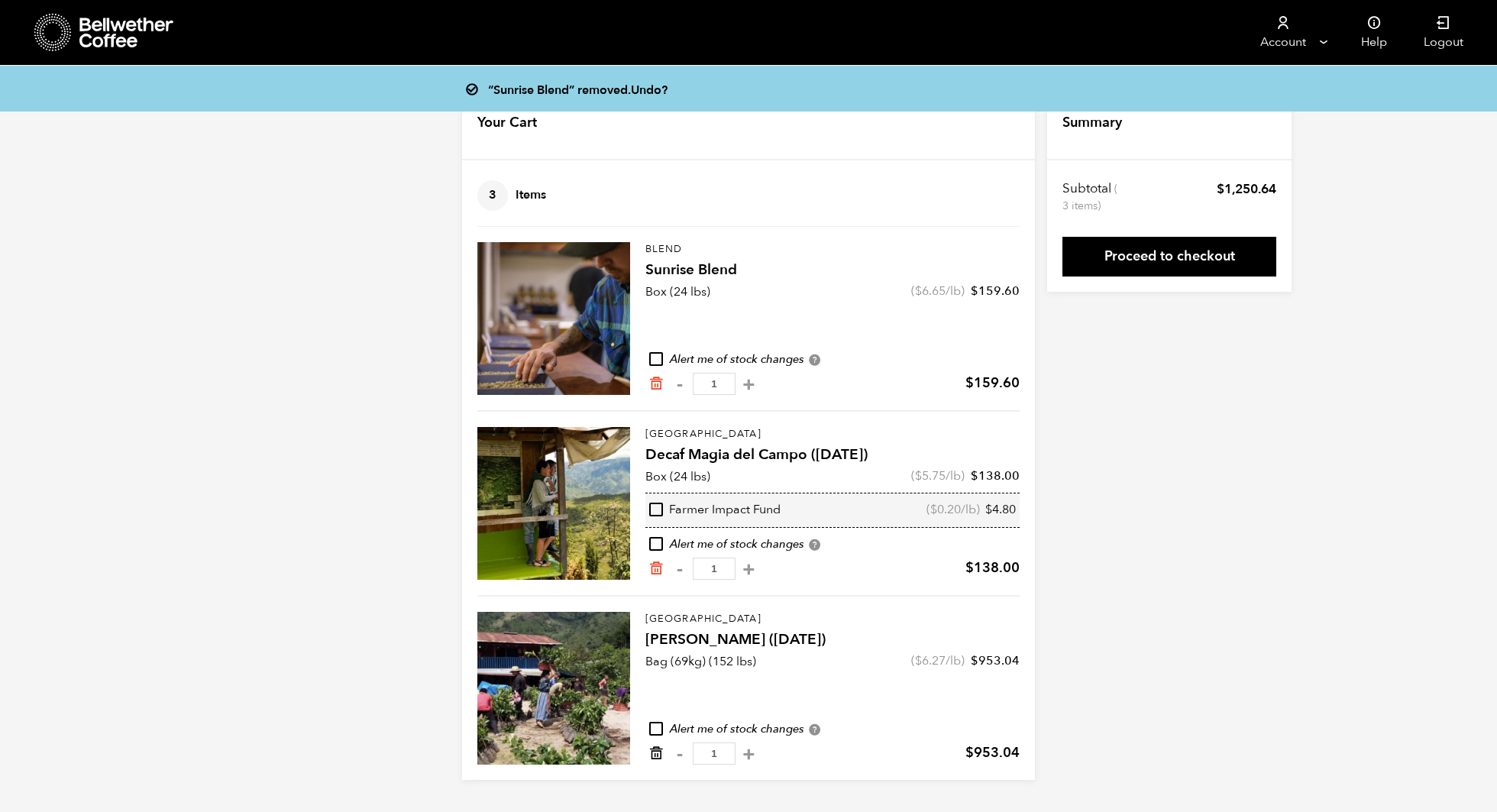
click at [658, 754] on icon "Remove from cart" at bounding box center [656, 752] width 15 height 15
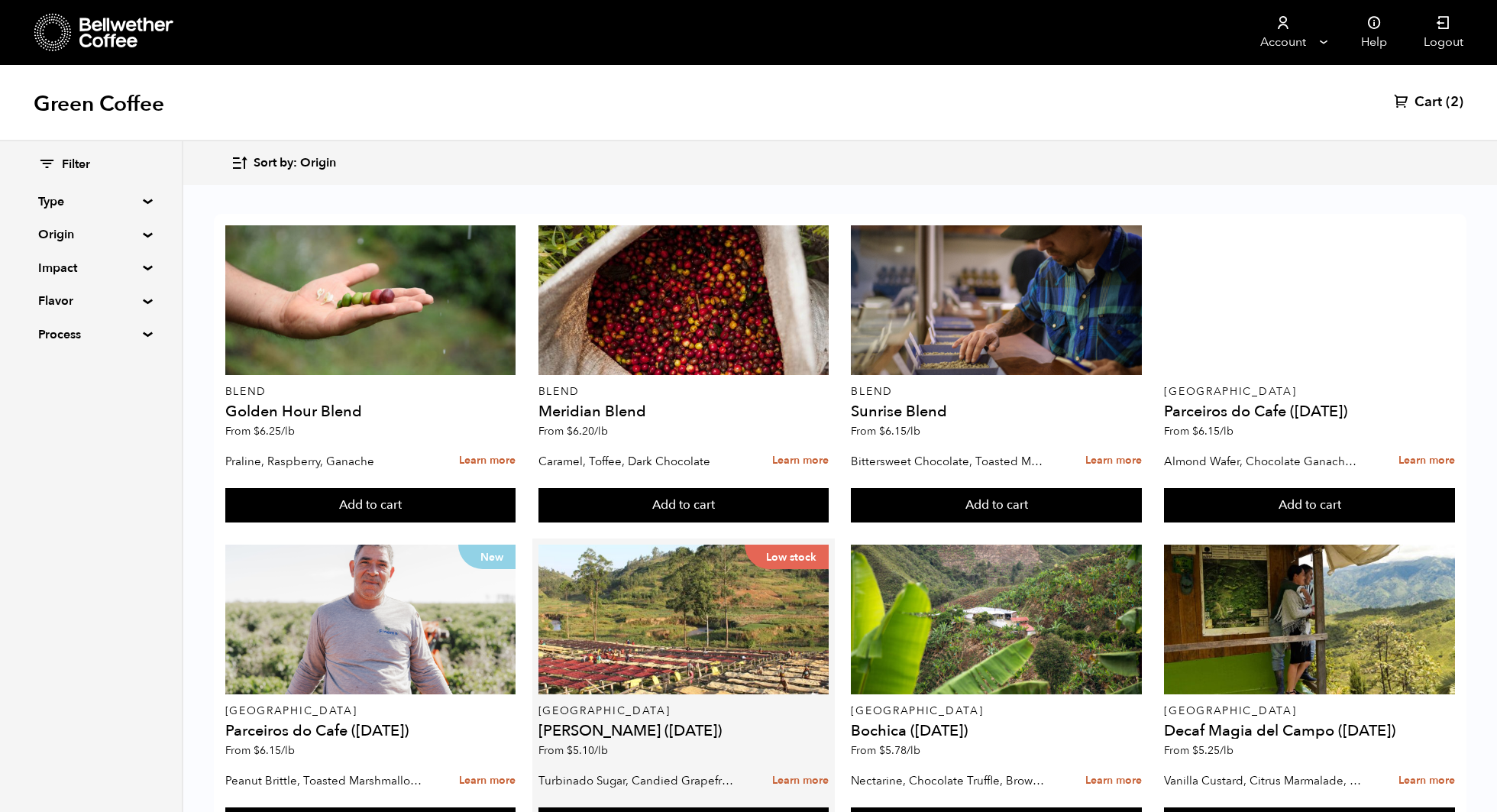
scroll to position [818, 0]
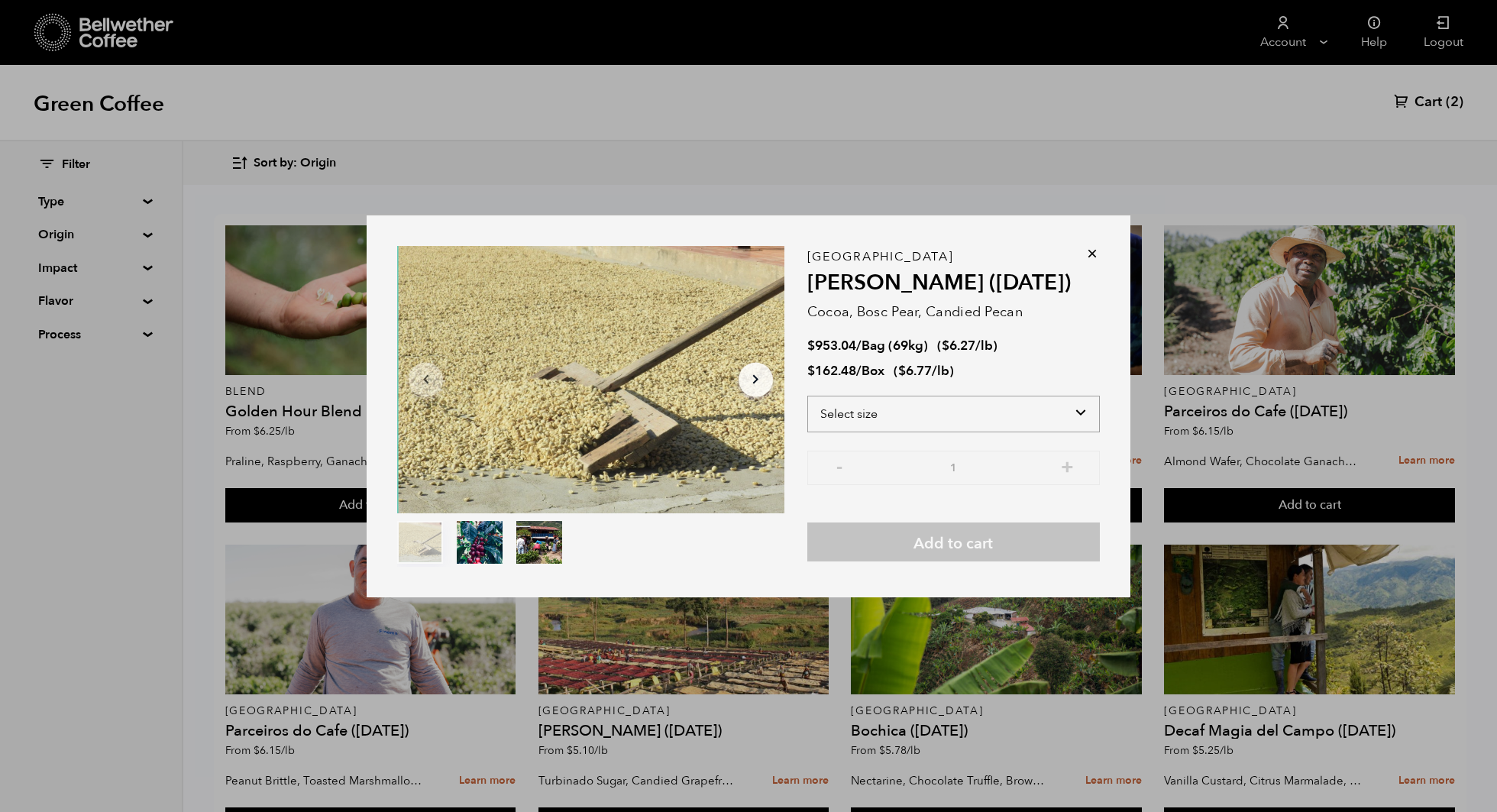
click at [1041, 412] on select "Select size Bag (69kg) (152 lbs) Box (24 lbs)" at bounding box center [953, 414] width 292 height 37
select select "box"
click at [807, 396] on select "Select size Bag (69kg) (152 lbs) Box (24 lbs)" at bounding box center [953, 414] width 292 height 37
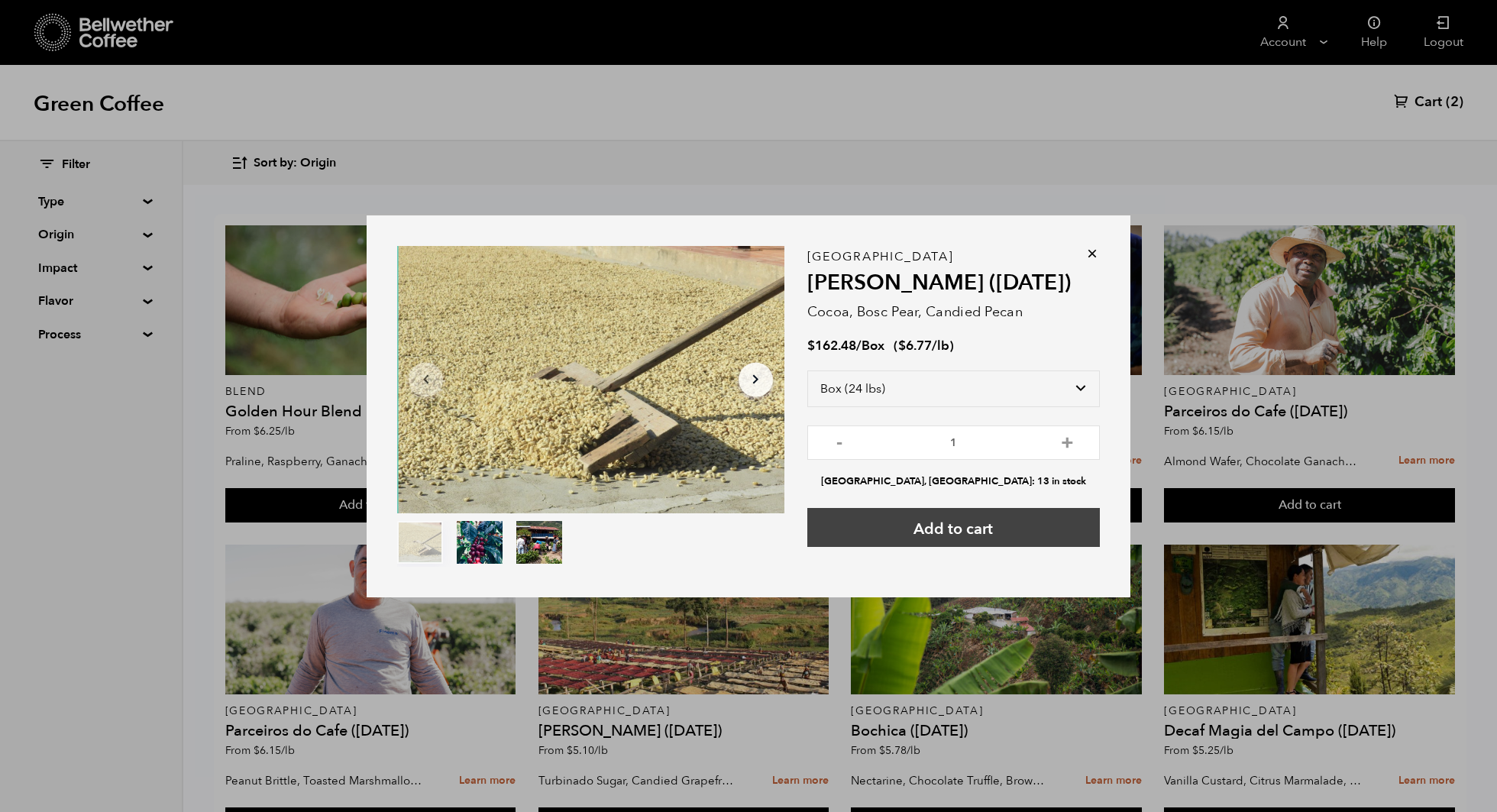
click at [1025, 525] on button "Add to cart" at bounding box center [953, 527] width 292 height 39
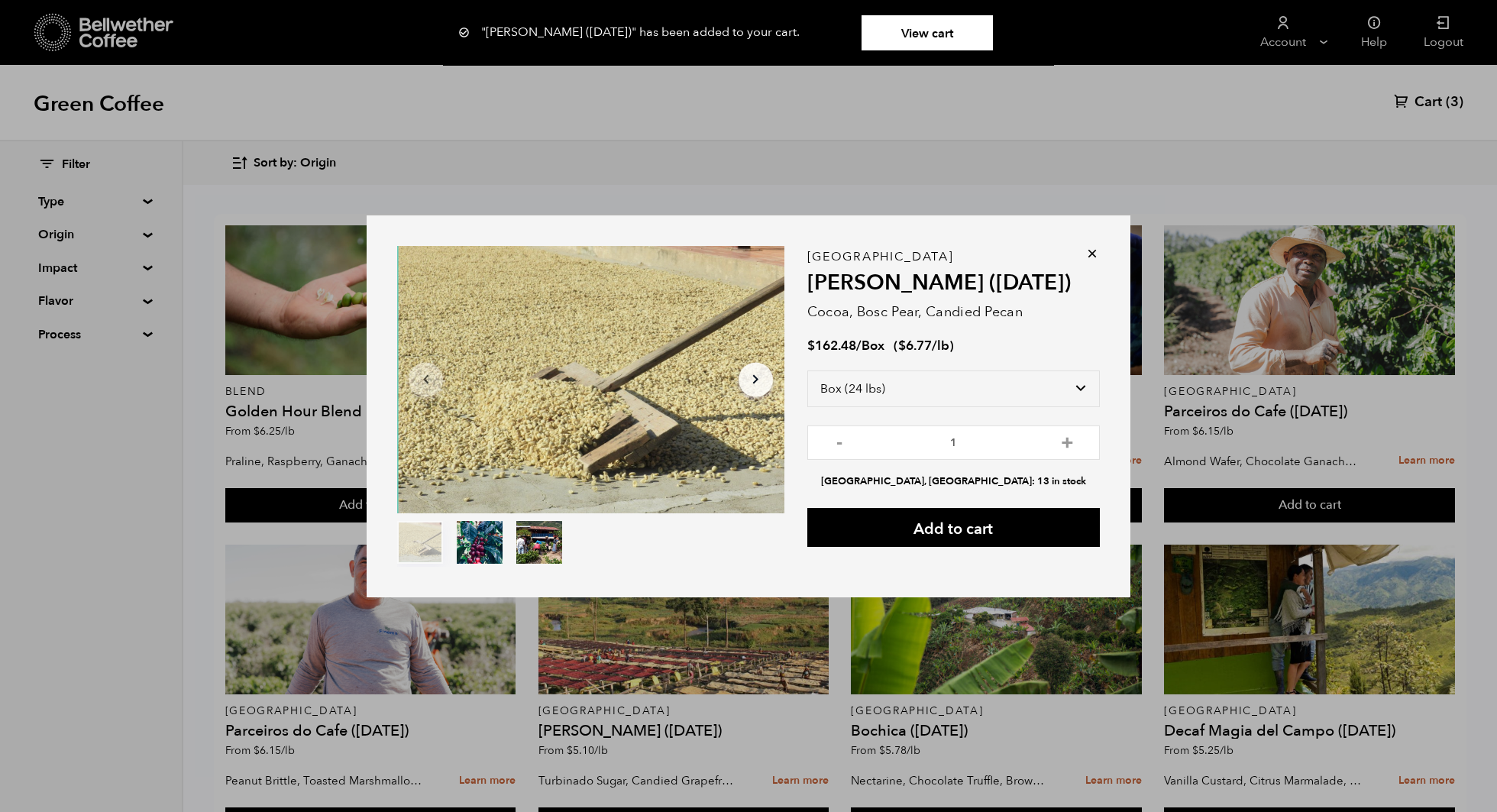
click at [924, 24] on link "View cart" at bounding box center [926, 33] width 131 height 35
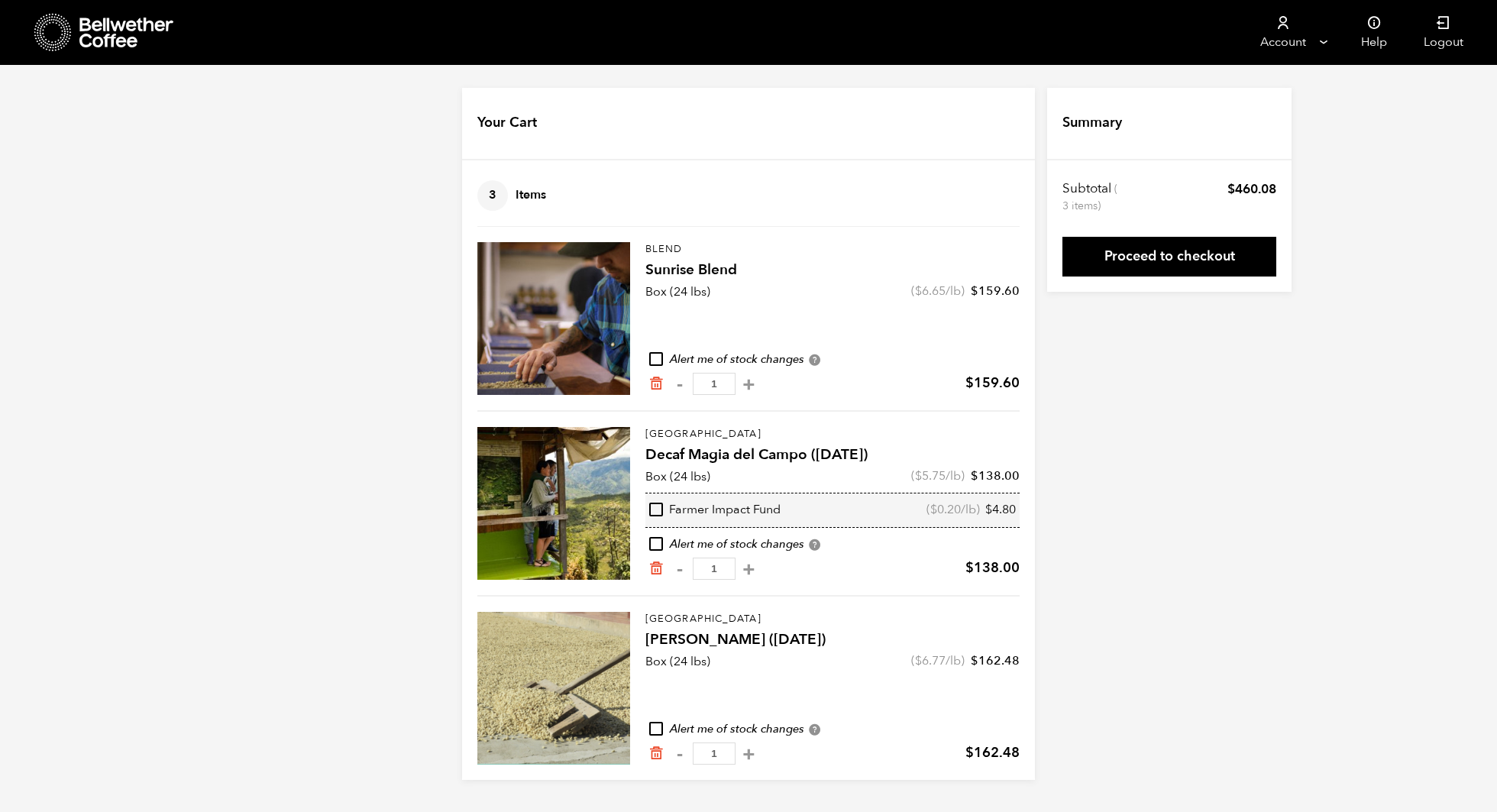
click at [1102, 349] on div "Your Cart 3 Items Update cart 3 Items Blend Sunrise Blend Box (24 lbs) ( $ 6.65…" at bounding box center [748, 434] width 1497 height 692
click at [1166, 268] on link "Proceed to checkout" at bounding box center [1169, 256] width 214 height 39
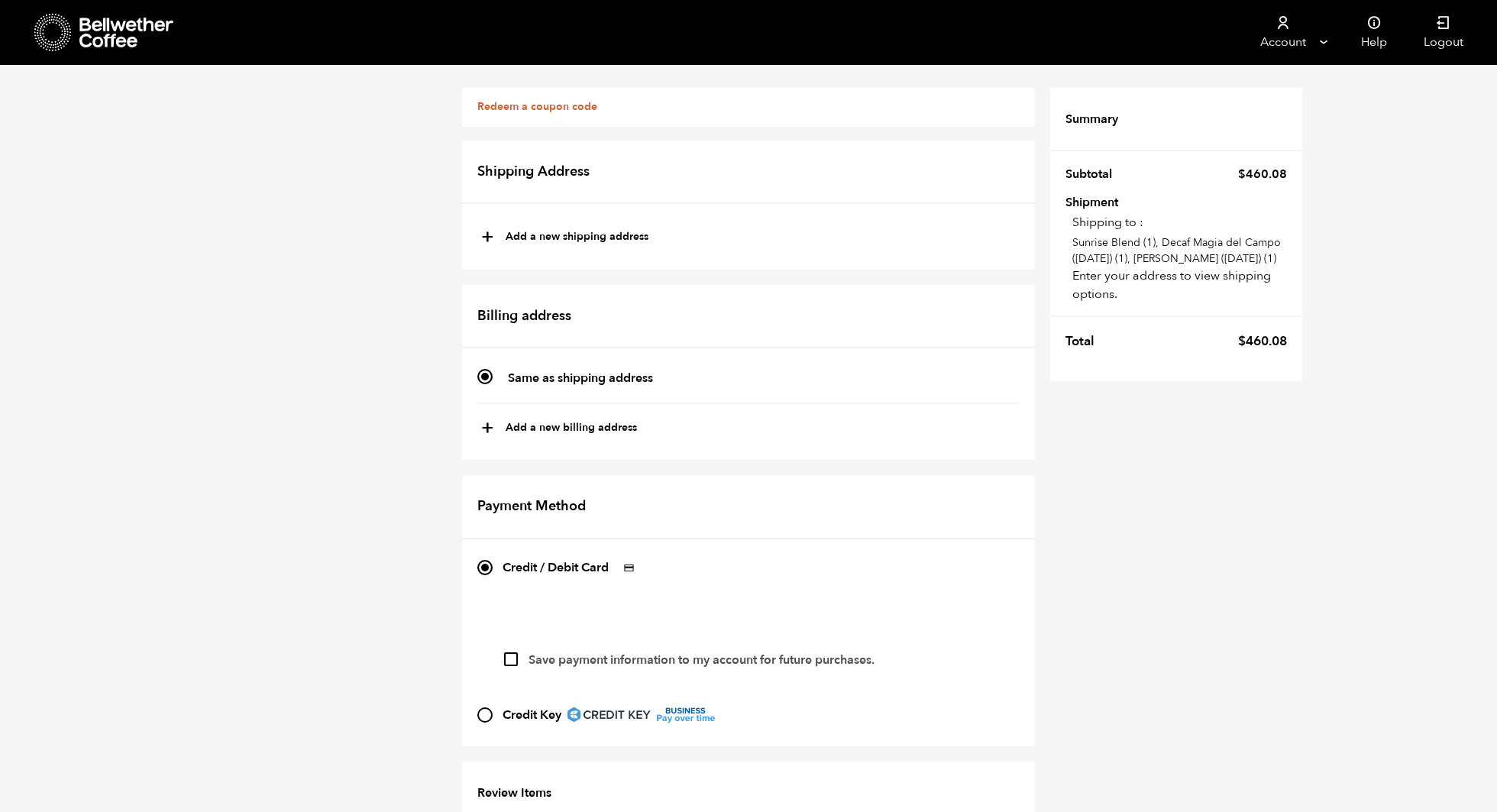
scroll to position [187, 0]
click at [513, 652] on input "Save payment information to my account for future purchases." at bounding box center [510, 658] width 14 height 14
checkbox input "true"
click at [1106, 286] on td "Shipping to : Sunrise Blend (1), Decaf [GEOGRAPHIC_DATA] ([DATE]) (1), [PERSON_…" at bounding box center [1176, 255] width 221 height 96
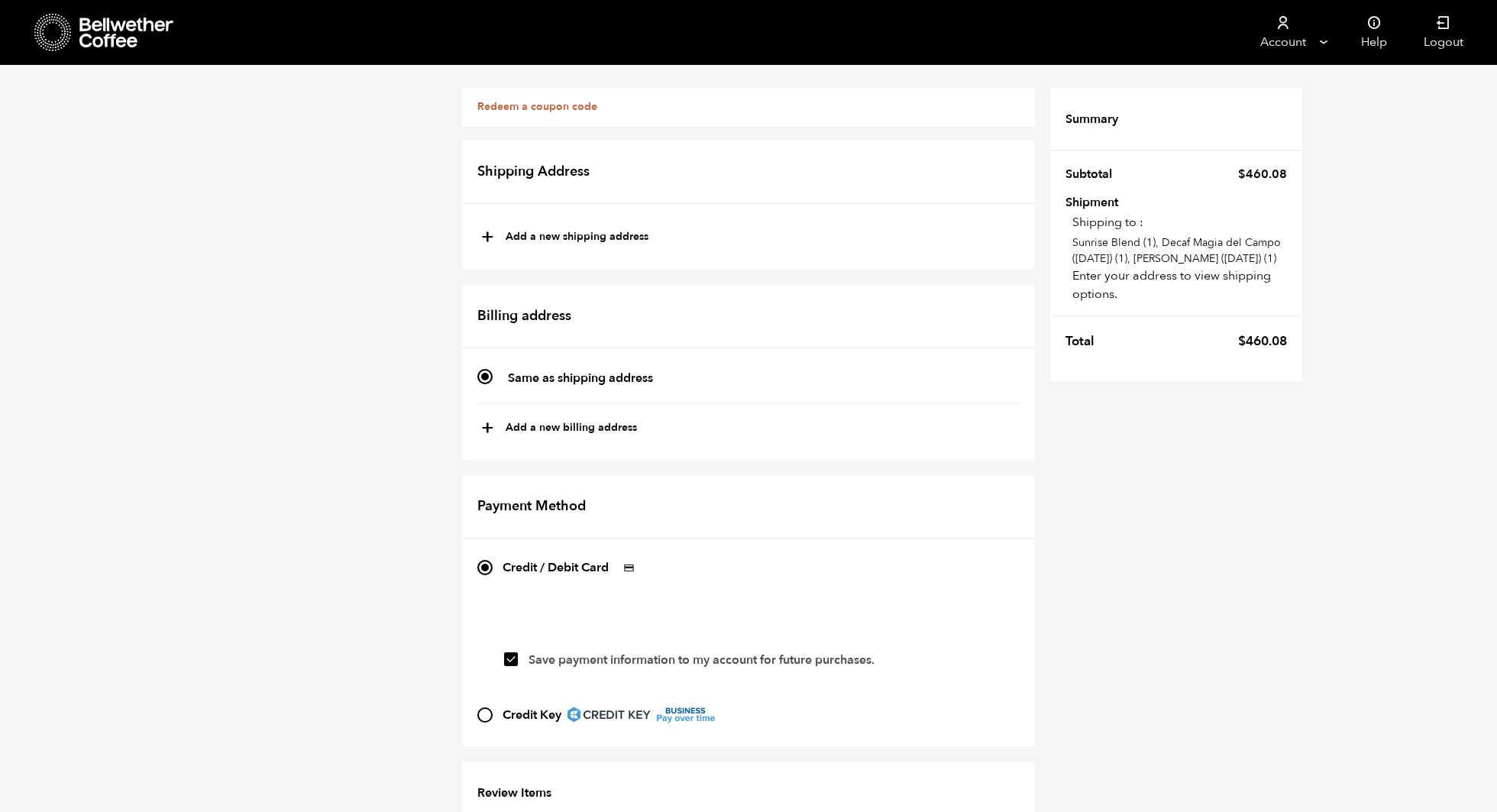
click at [612, 242] on button "+ Add a new shipping address" at bounding box center [565, 237] width 167 height 26
type input "New address"
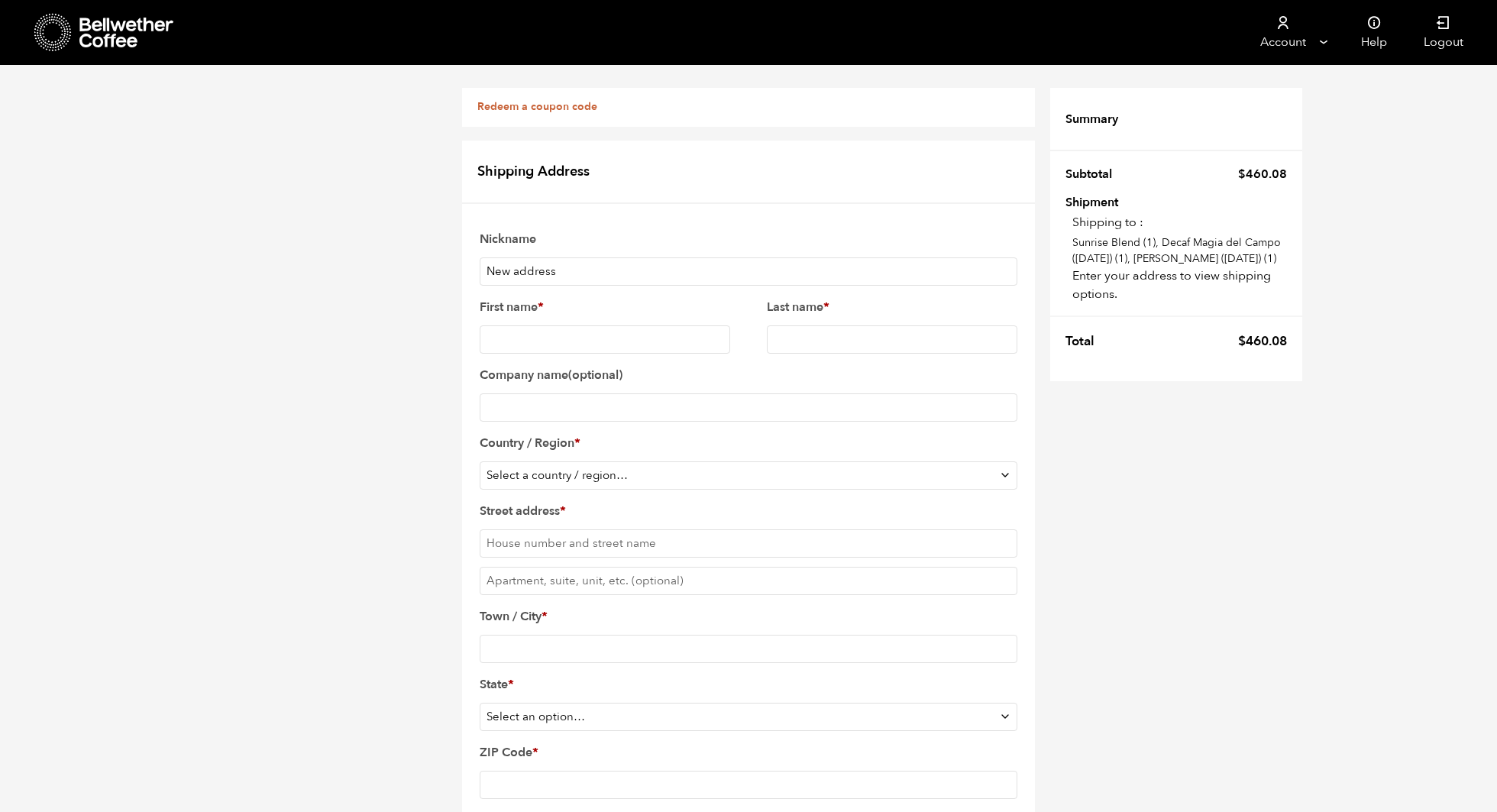
click at [589, 345] on input "First name *" at bounding box center [604, 339] width 250 height 28
type input "Sofia"
type input "Guglani"
select select "US"
type input "1796 Union Street"
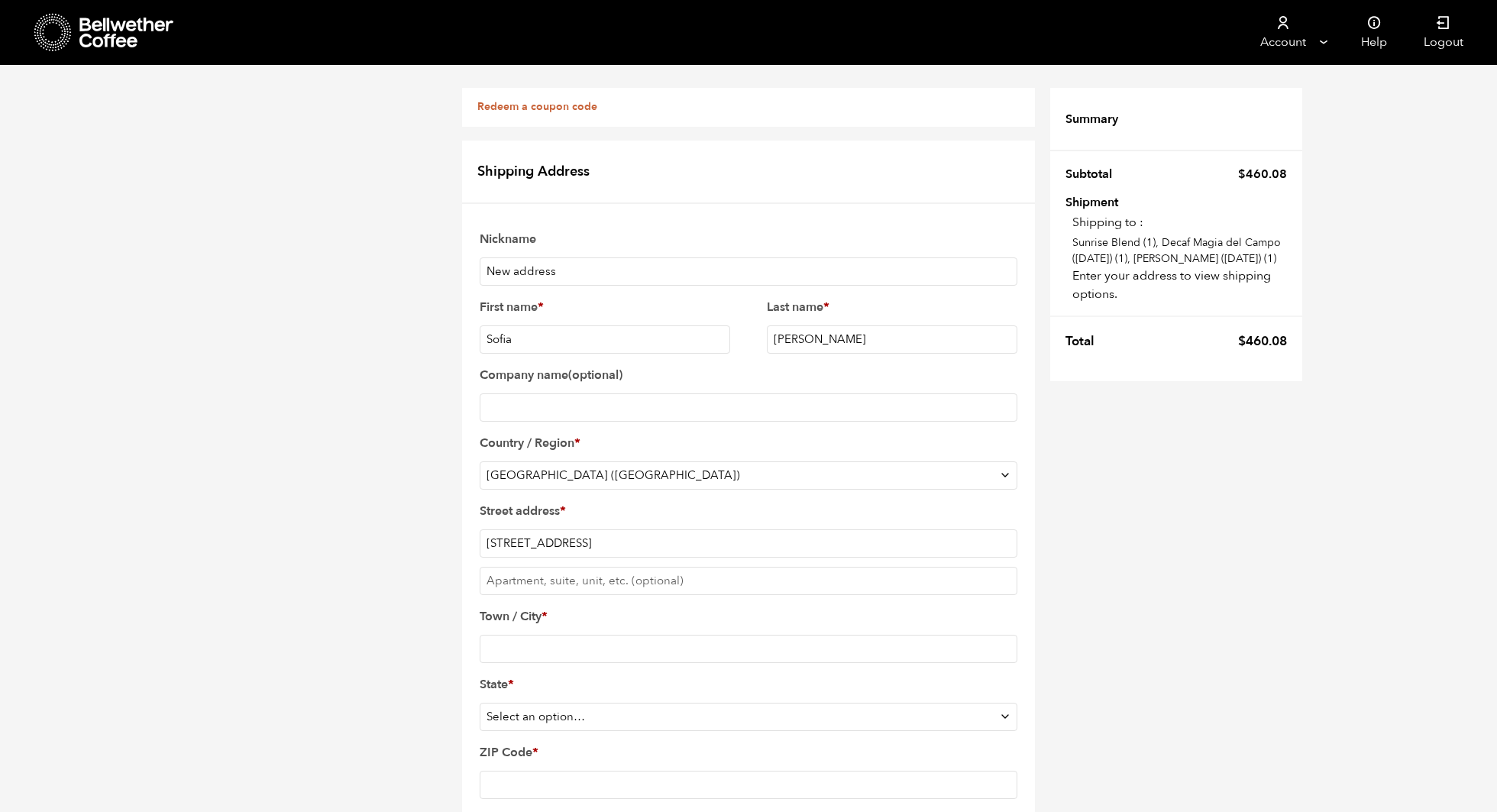
type input "[GEOGRAPHIC_DATA]"
type input "94123"
type input "4155277781"
select select "CA"
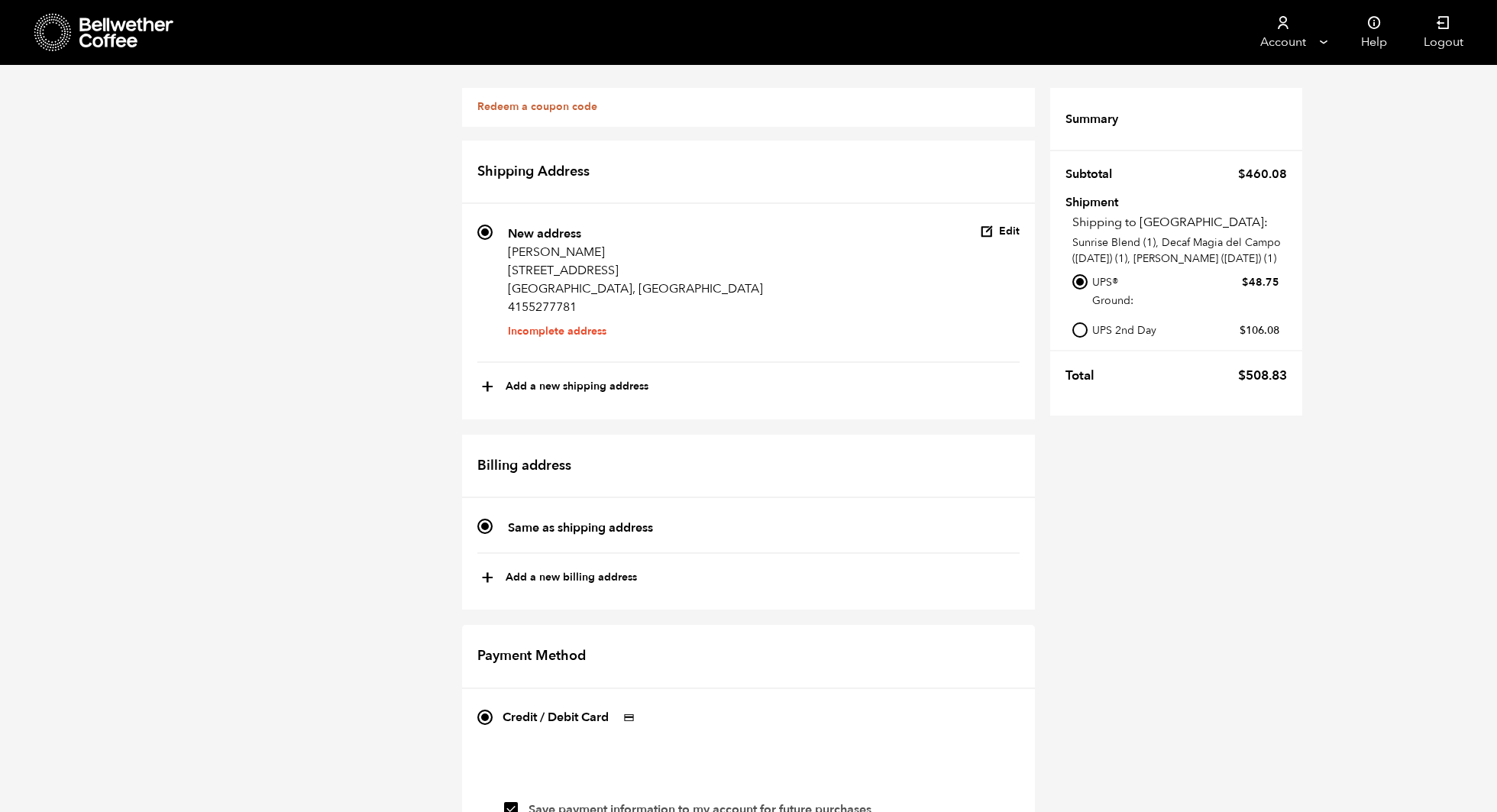
scroll to position [782, 0]
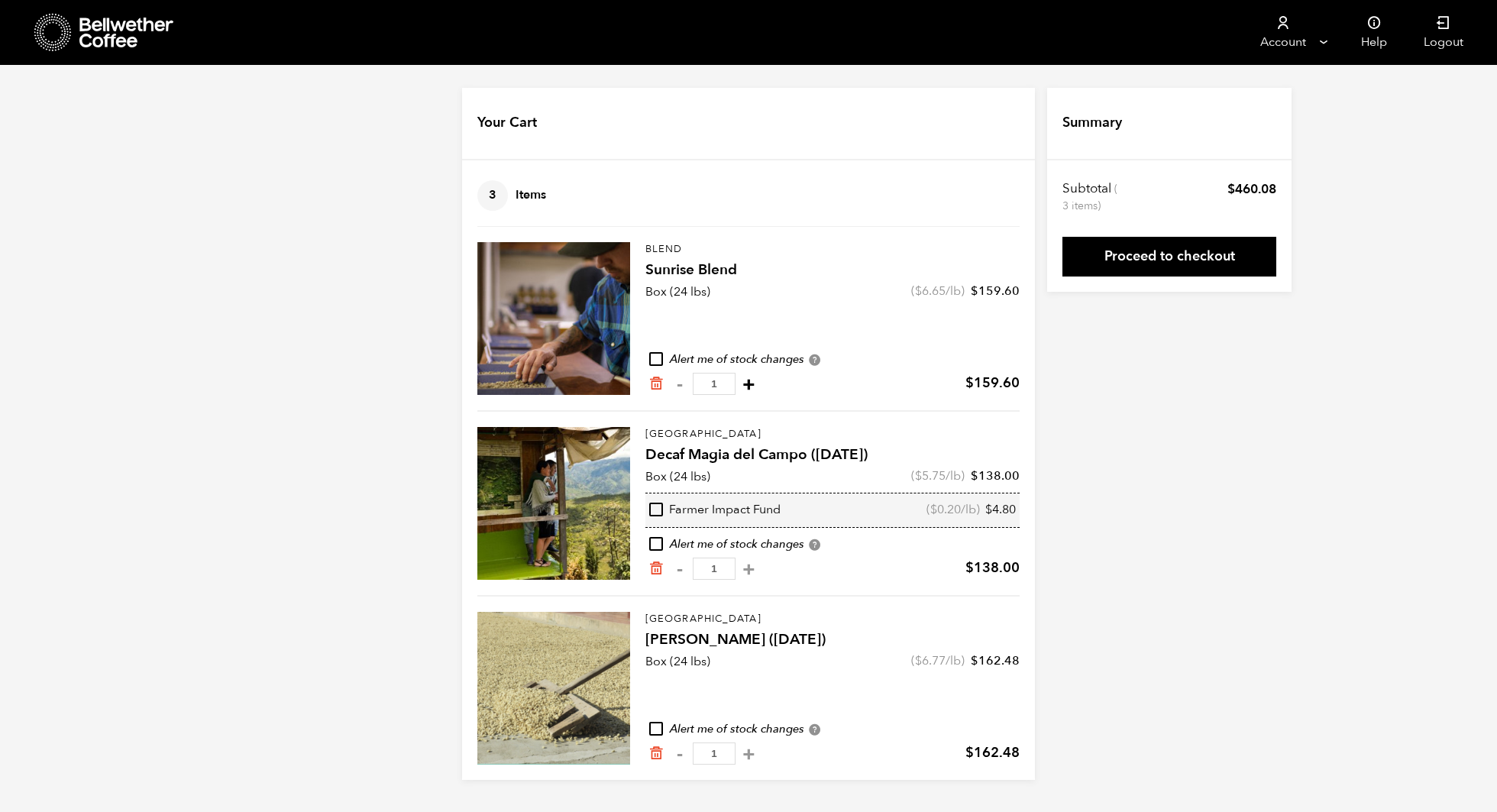
click at [739, 384] on button "+" at bounding box center [748, 384] width 19 height 15
type input "2"
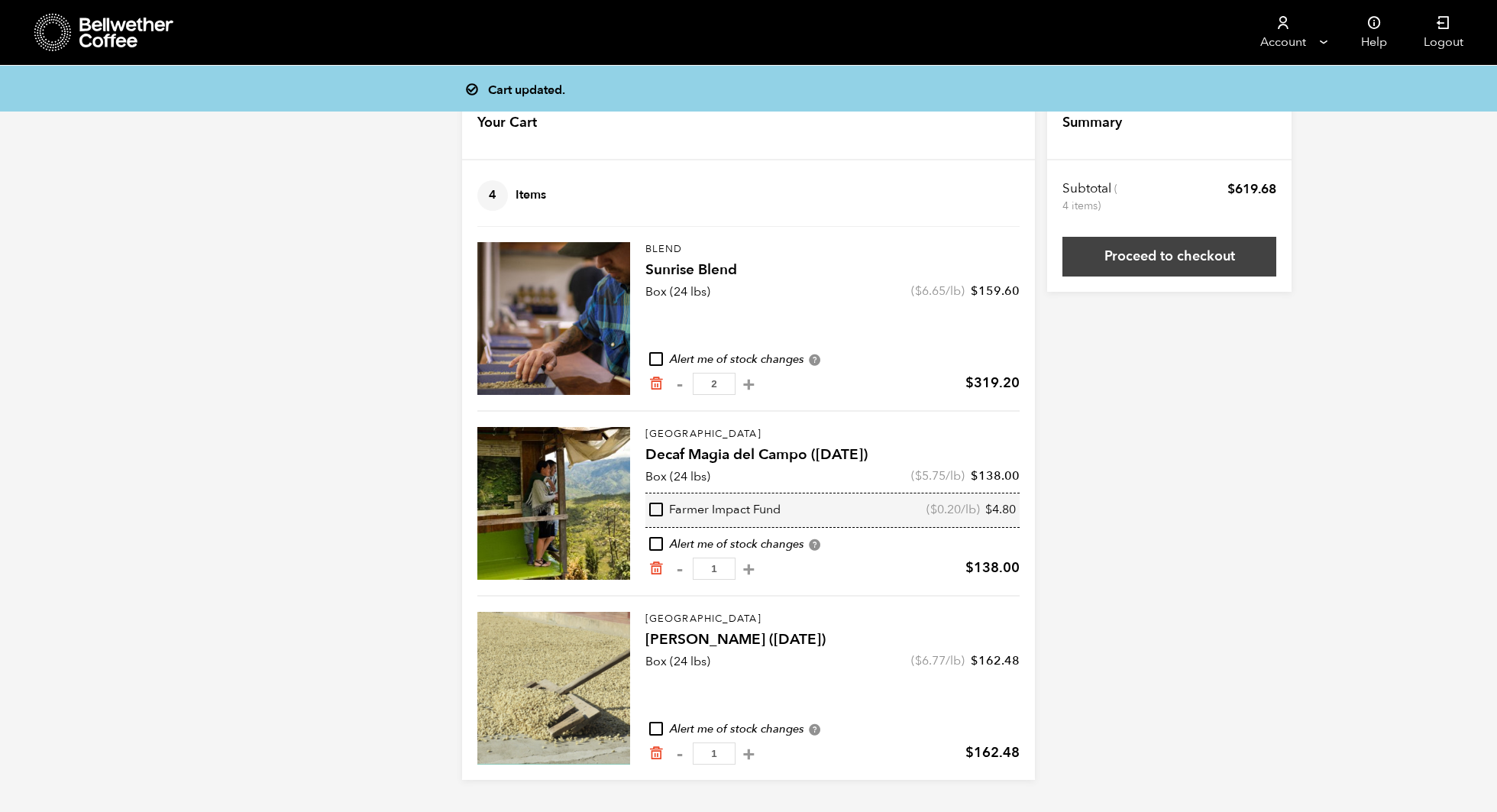
click at [1243, 254] on link "Proceed to checkout" at bounding box center [1169, 256] width 214 height 39
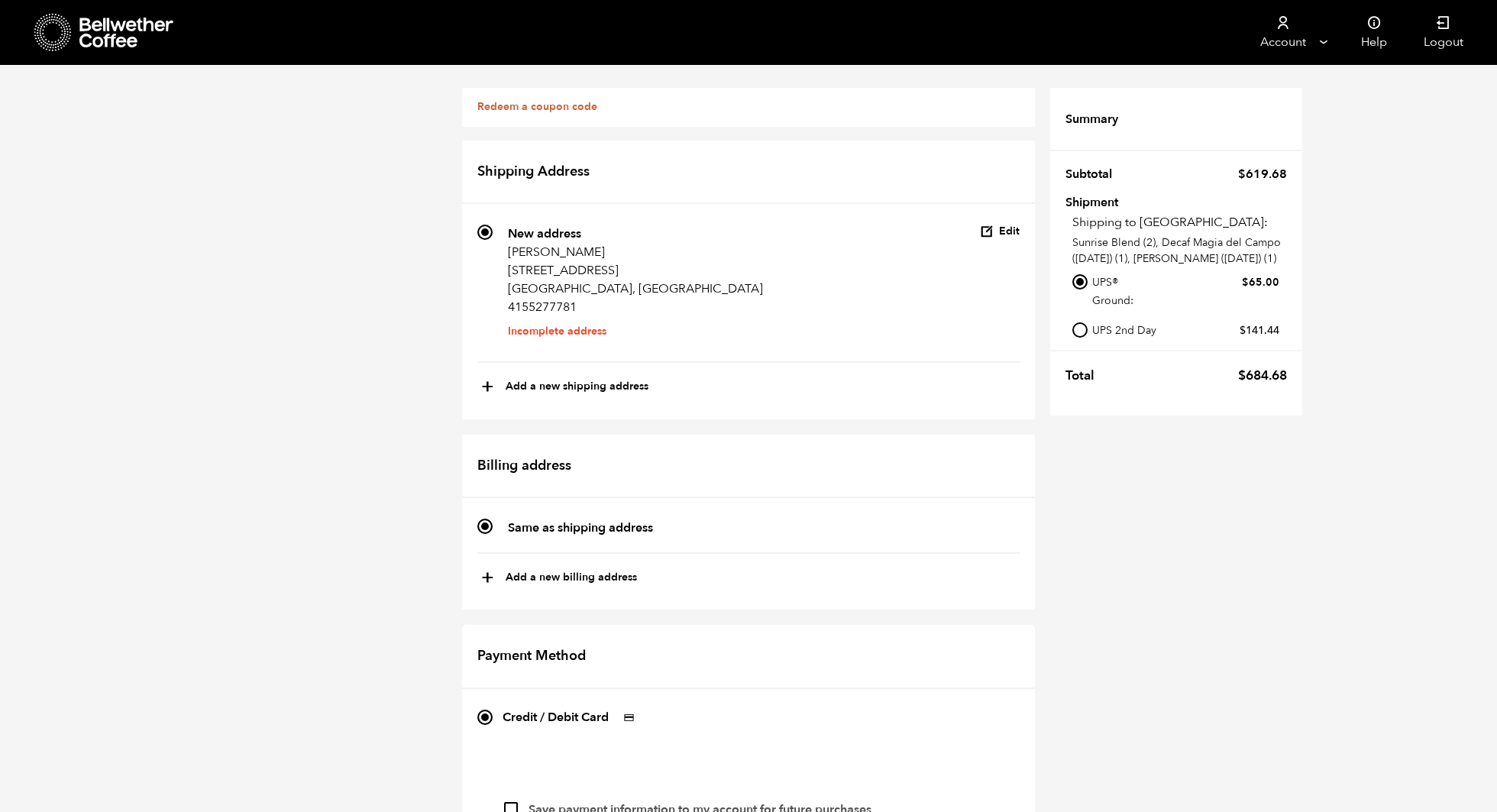
click at [1004, 228] on button "Edit" at bounding box center [999, 232] width 39 height 14
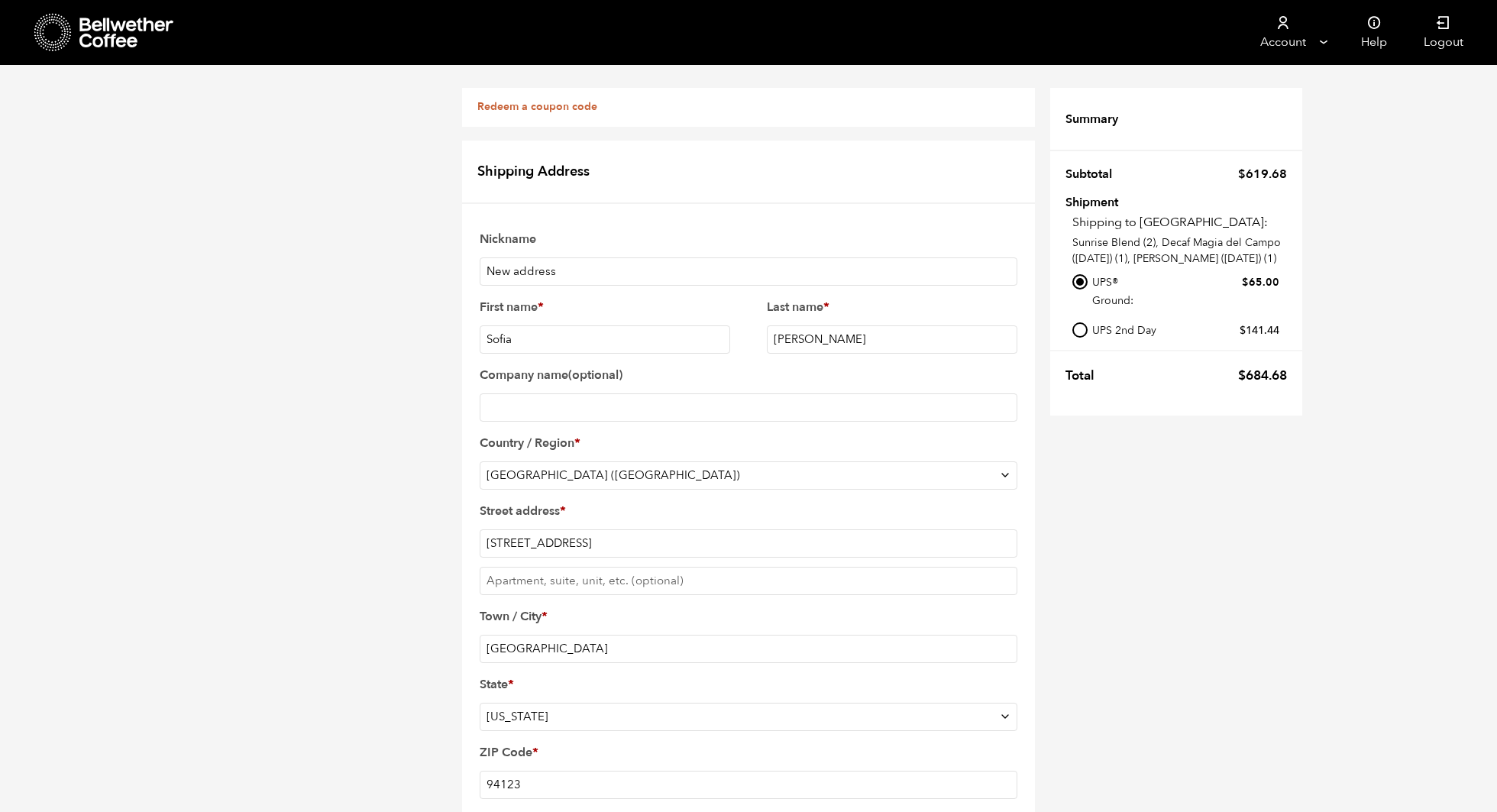
click at [577, 279] on input "New address" at bounding box center [748, 271] width 538 height 28
click at [561, 410] on input "Company name (optional)" at bounding box center [748, 407] width 538 height 28
type input "Avotoasty"
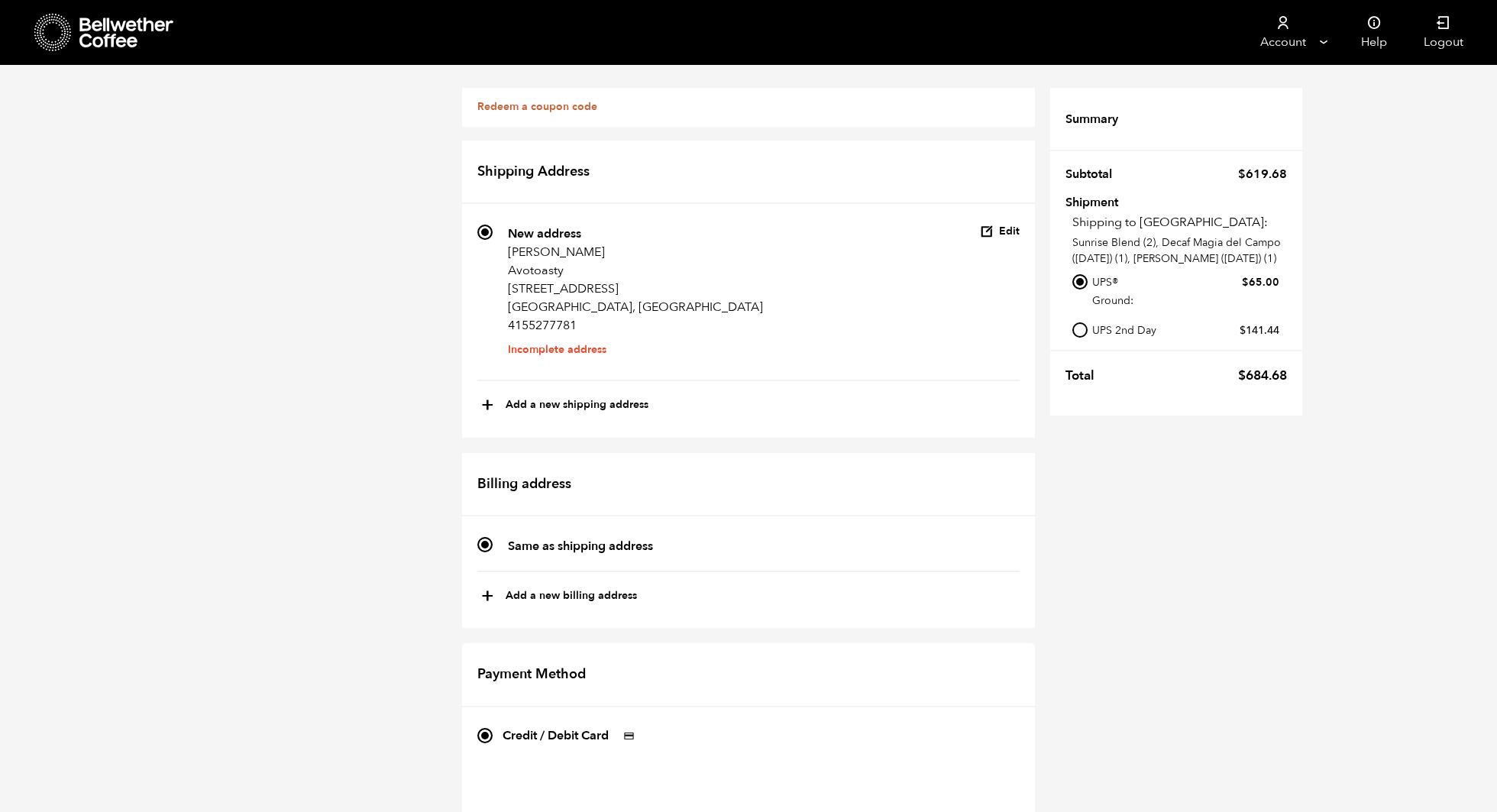
scroll to position [361, 0]
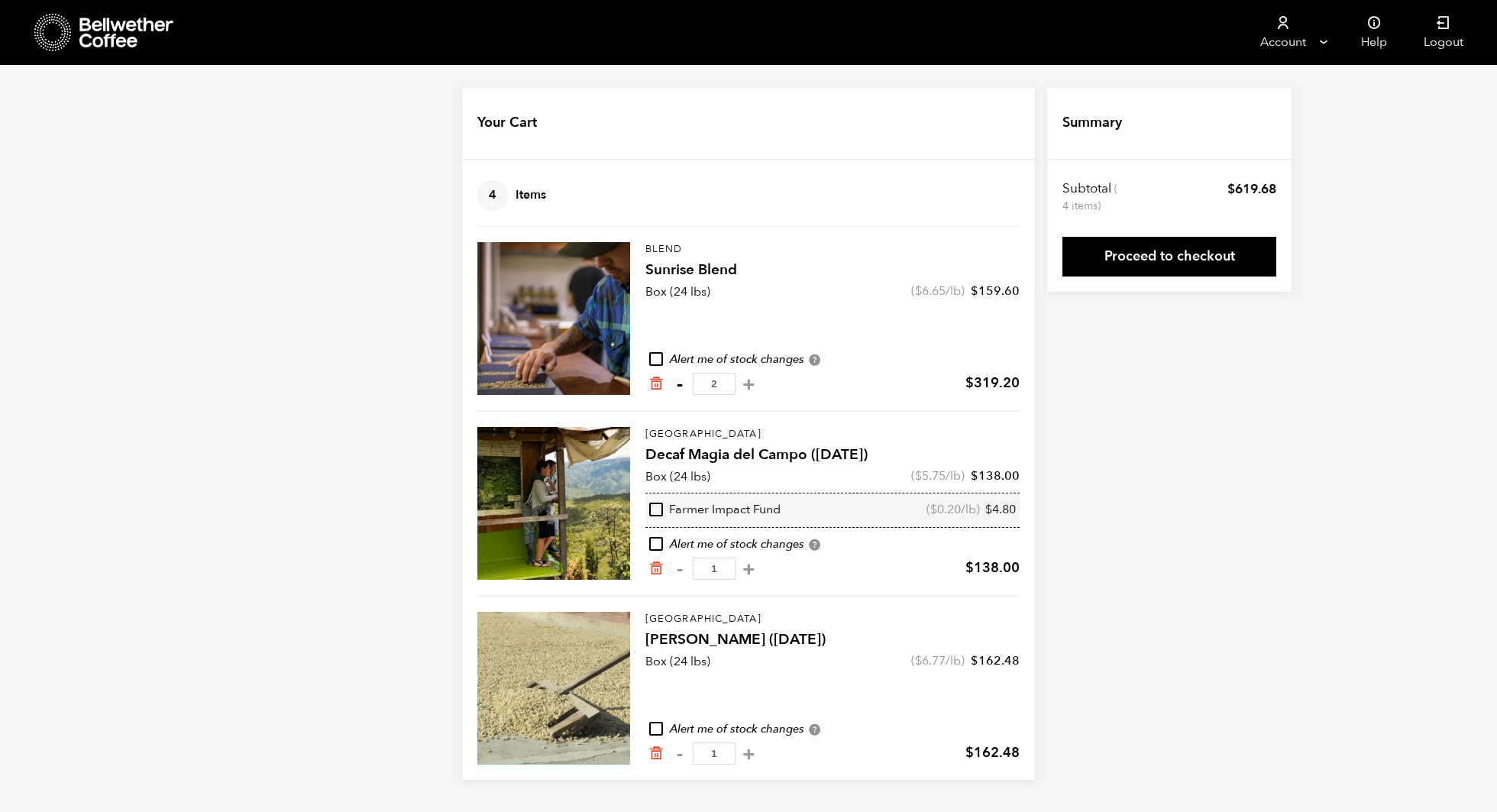
click at [675, 385] on button "-" at bounding box center [679, 384] width 19 height 15
type input "1"
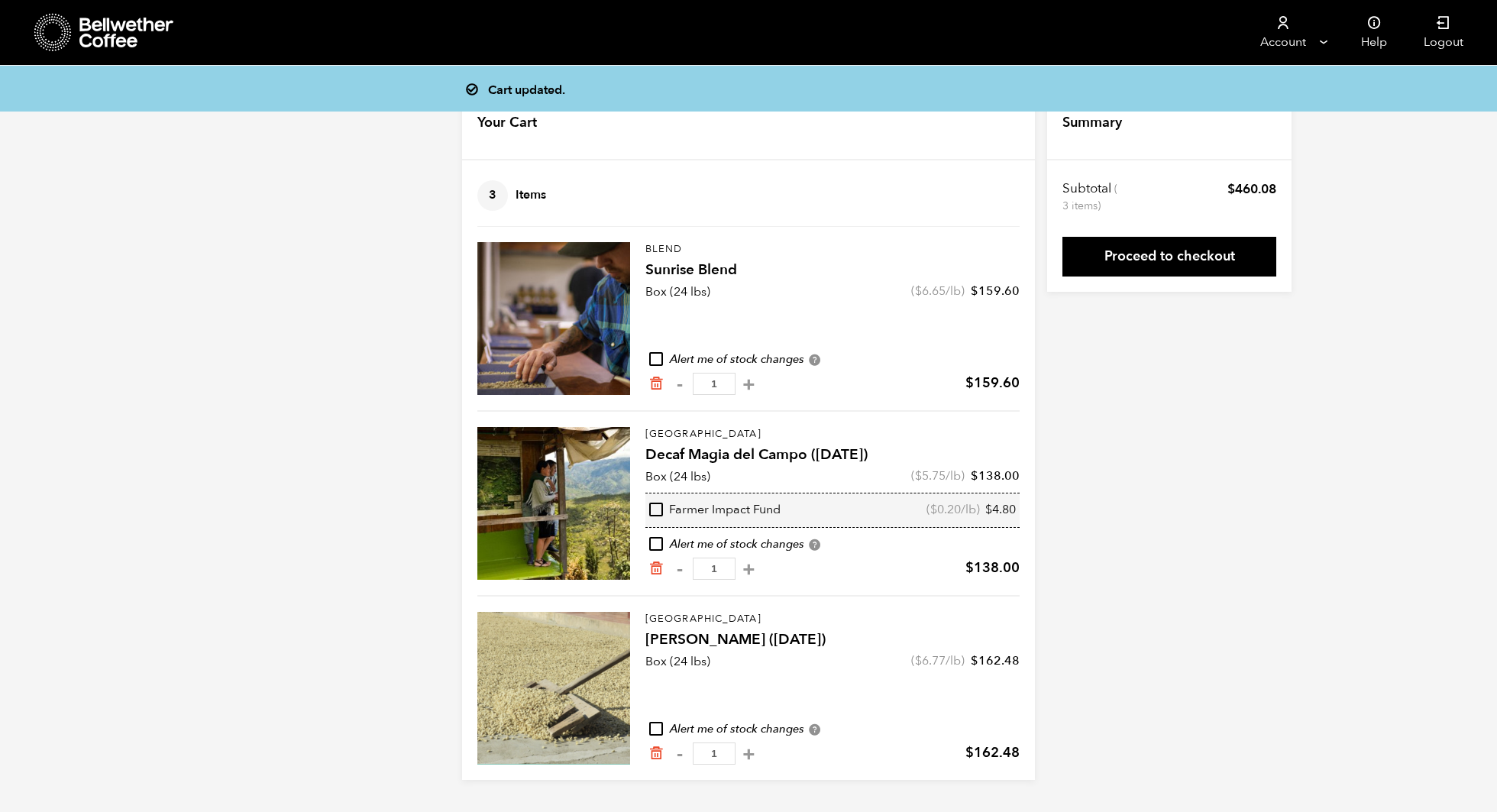
click at [1151, 279] on div "Subtotal (3 items) $ 460.08 Shipment Shipping to CA: Sunrise Blend (1), Decaf M…" at bounding box center [1169, 229] width 245 height 127
click at [1136, 264] on link "Proceed to checkout" at bounding box center [1169, 256] width 214 height 39
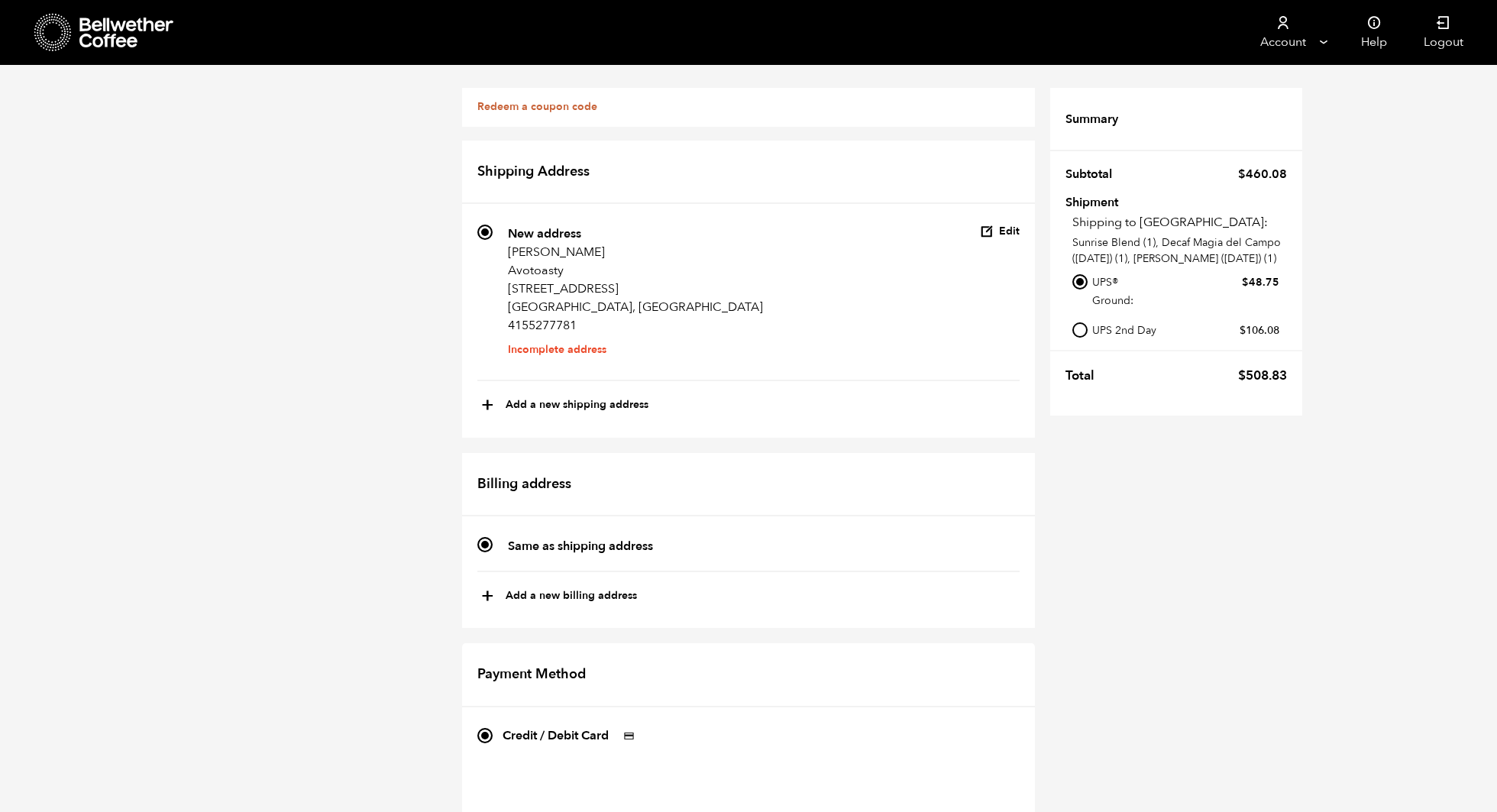
scroll to position [800, 0]
click at [534, 811] on label "Save payment information to my account for future purchases." at bounding box center [702, 827] width 346 height 17
click at [518, 811] on input "Save payment information to my account for future purchases." at bounding box center [510, 826] width 14 height 14
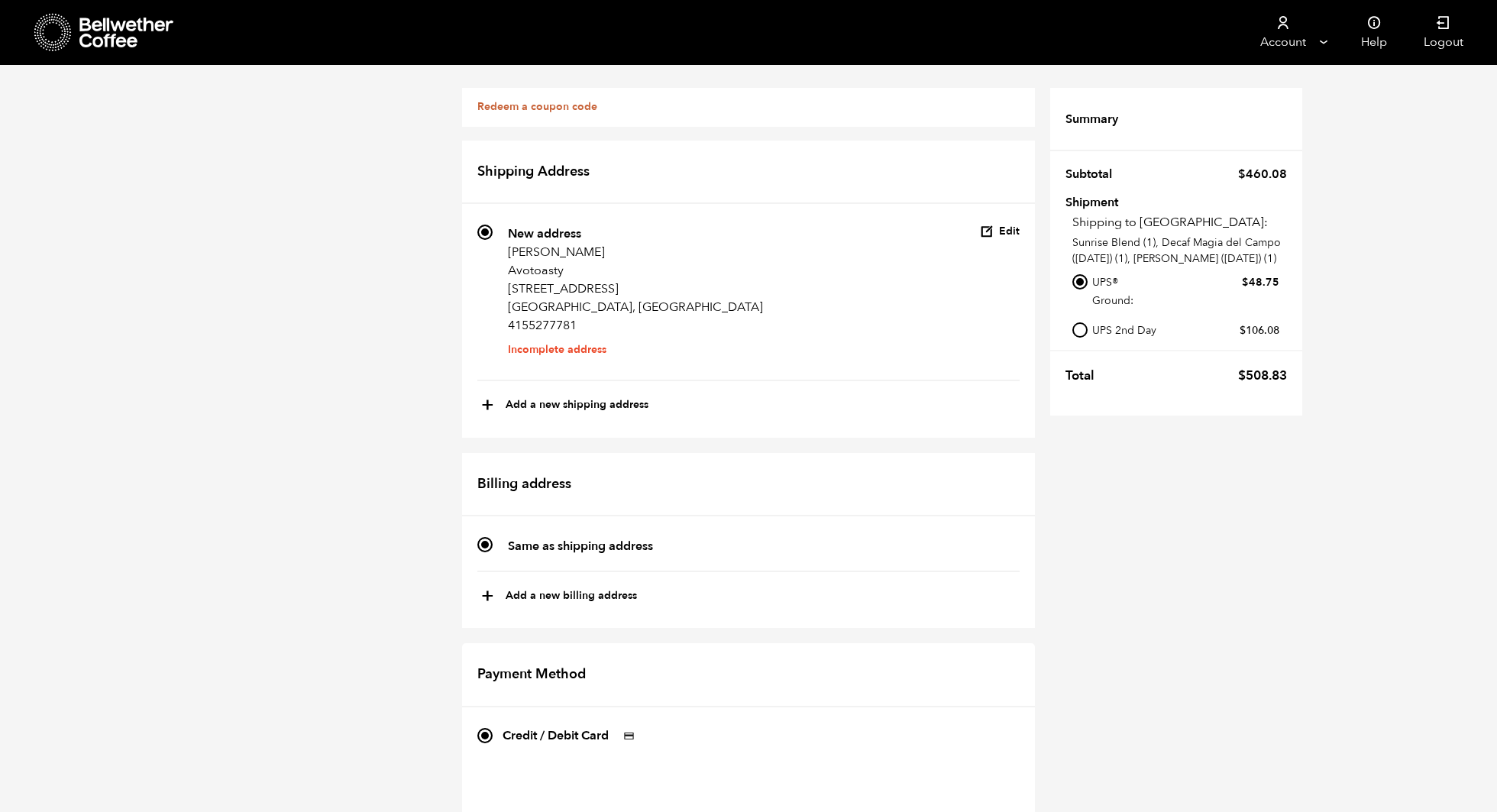
checkbox input "true"
click at [594, 281] on p "[STREET_ADDRESS]" at bounding box center [635, 288] width 255 height 19
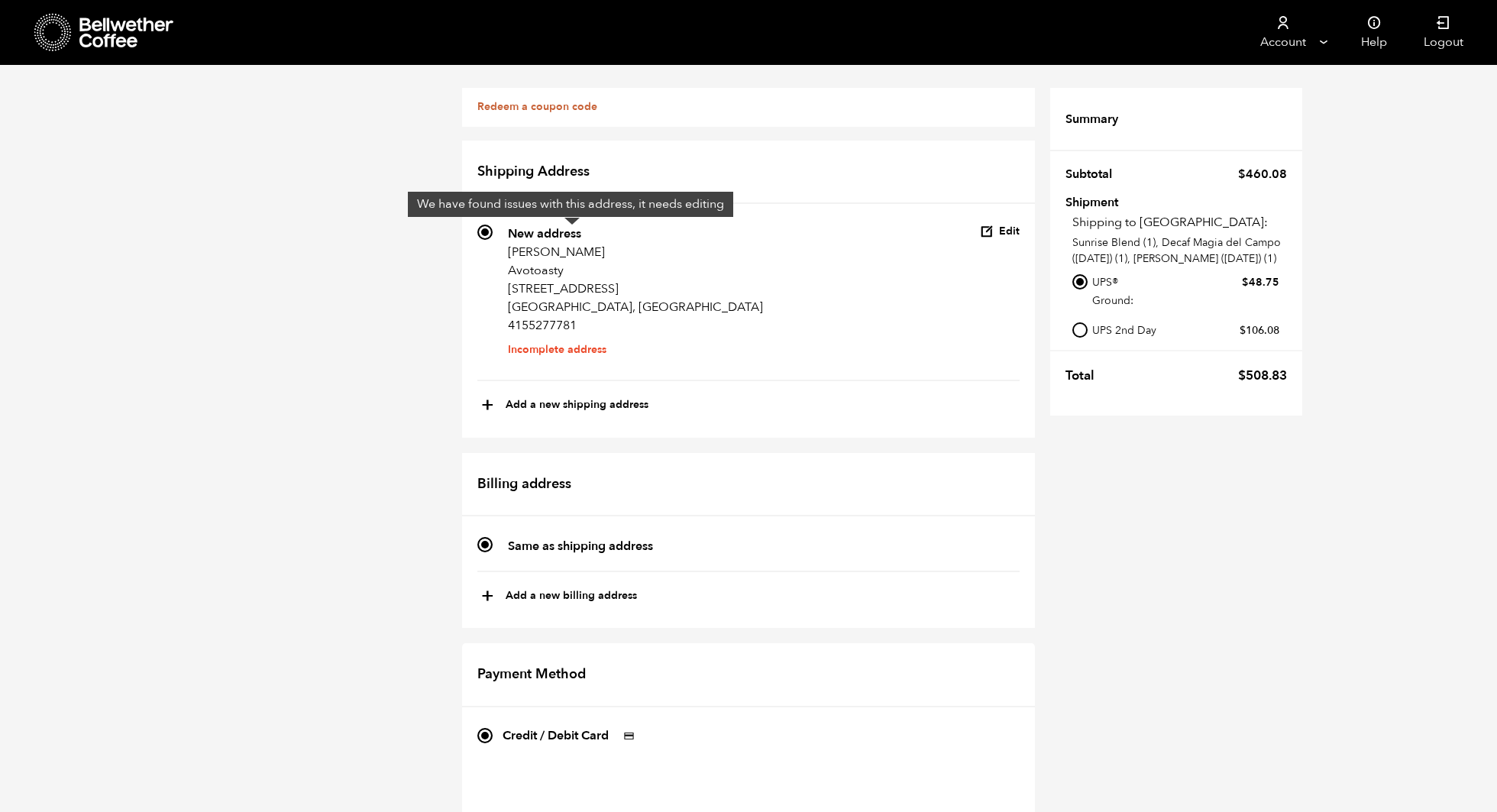
click at [493, 240] on input "761 New address [PERSON_NAME][GEOGRAPHIC_DATA] [STREET_ADDRESS][GEOGRAPHIC_DATA…" at bounding box center [485, 232] width 15 height 15
click at [579, 357] on address "761 New address [PERSON_NAME][GEOGRAPHIC_DATA] [STREET_ADDRESS][GEOGRAPHIC_DATA…" at bounding box center [635, 292] width 255 height 136
click at [493, 240] on input "761 New address [PERSON_NAME][GEOGRAPHIC_DATA] [STREET_ADDRESS][GEOGRAPHIC_DATA…" at bounding box center [485, 232] width 15 height 15
click at [1001, 229] on button "Edit" at bounding box center [999, 232] width 39 height 14
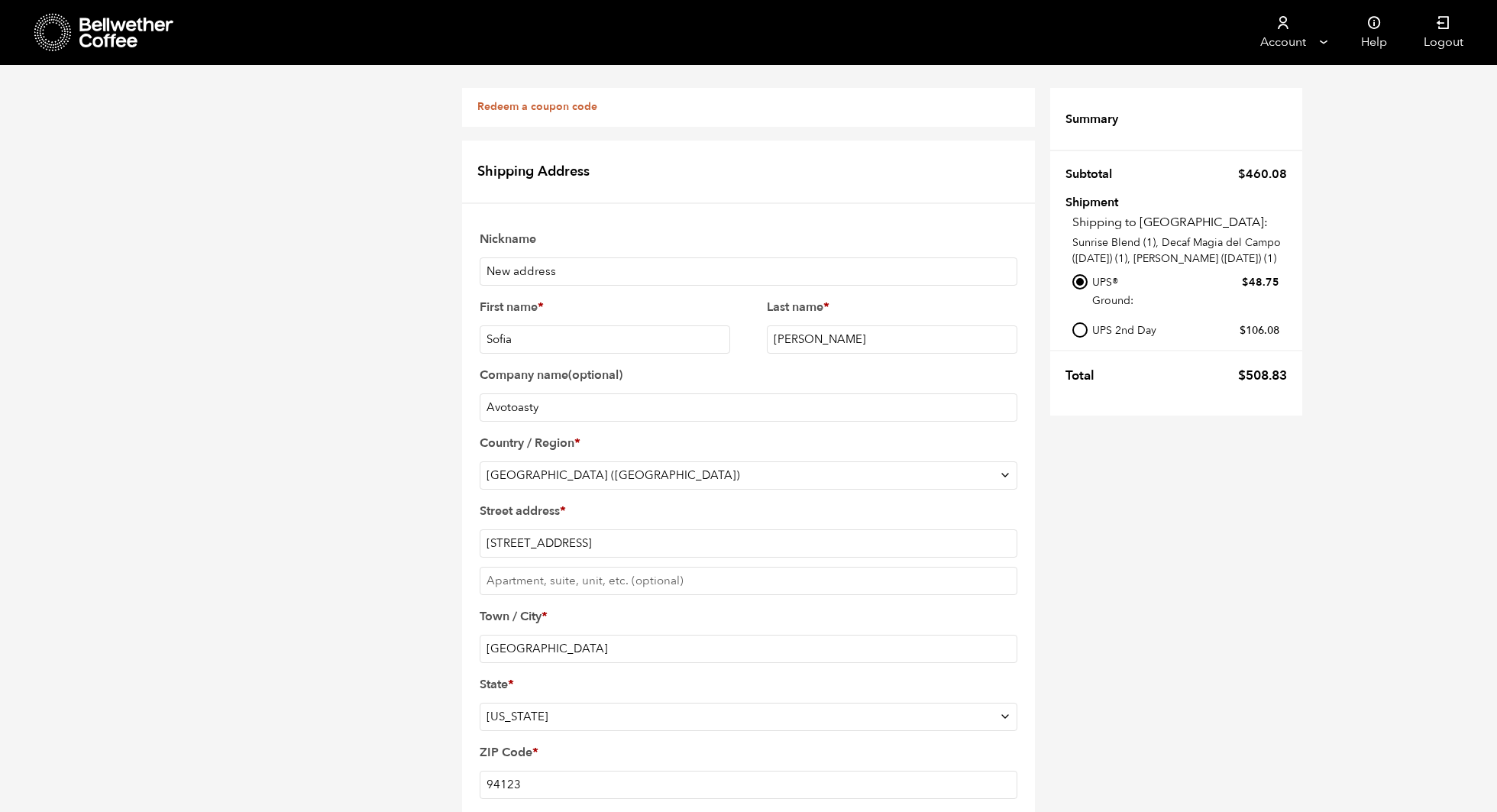
scroll to position [343, 0]
type input "[EMAIL_ADDRESS][DOMAIN_NAME]"
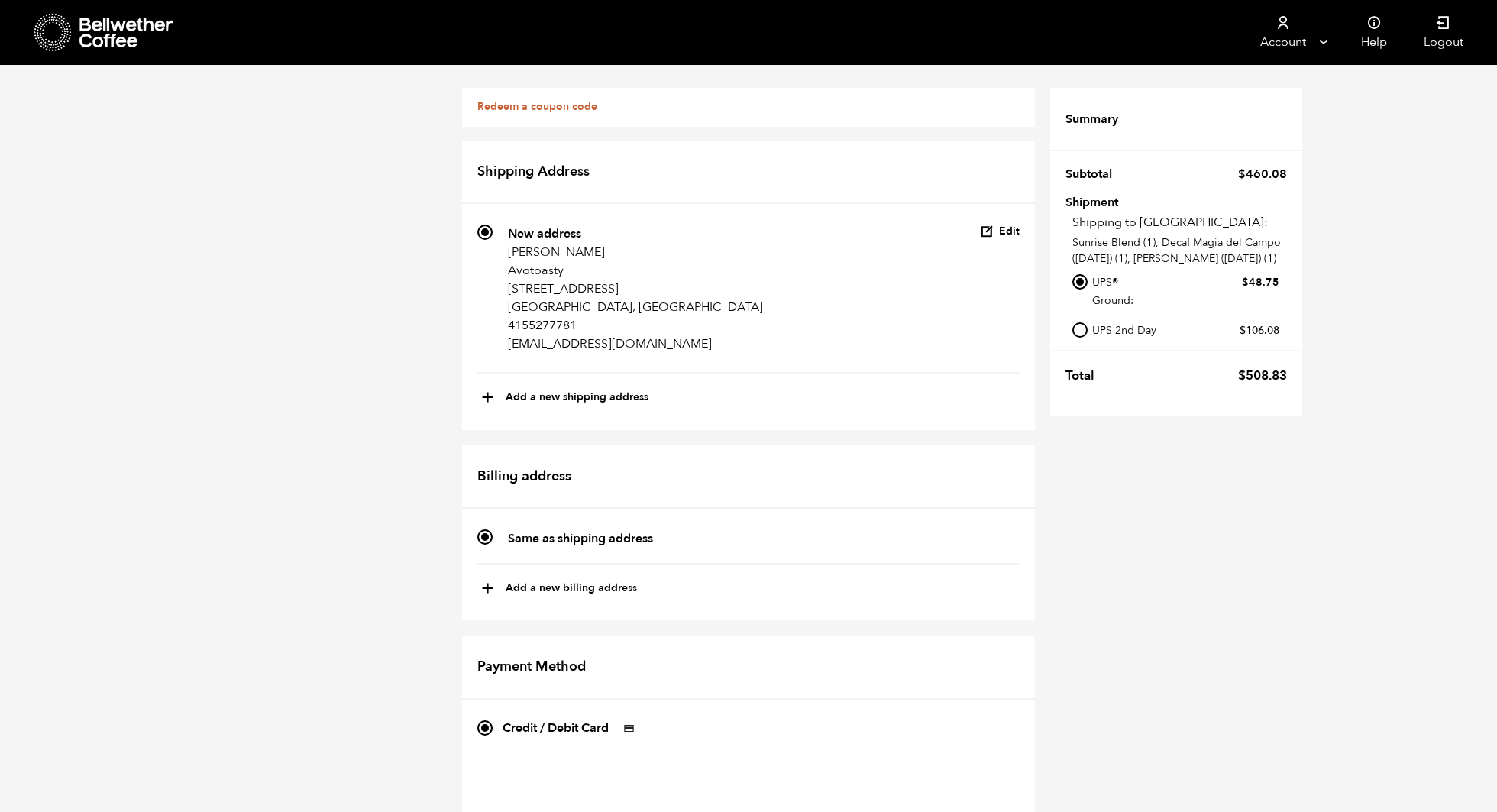
scroll to position [773, 0]
